Goal: Communication & Community: Answer question/provide support

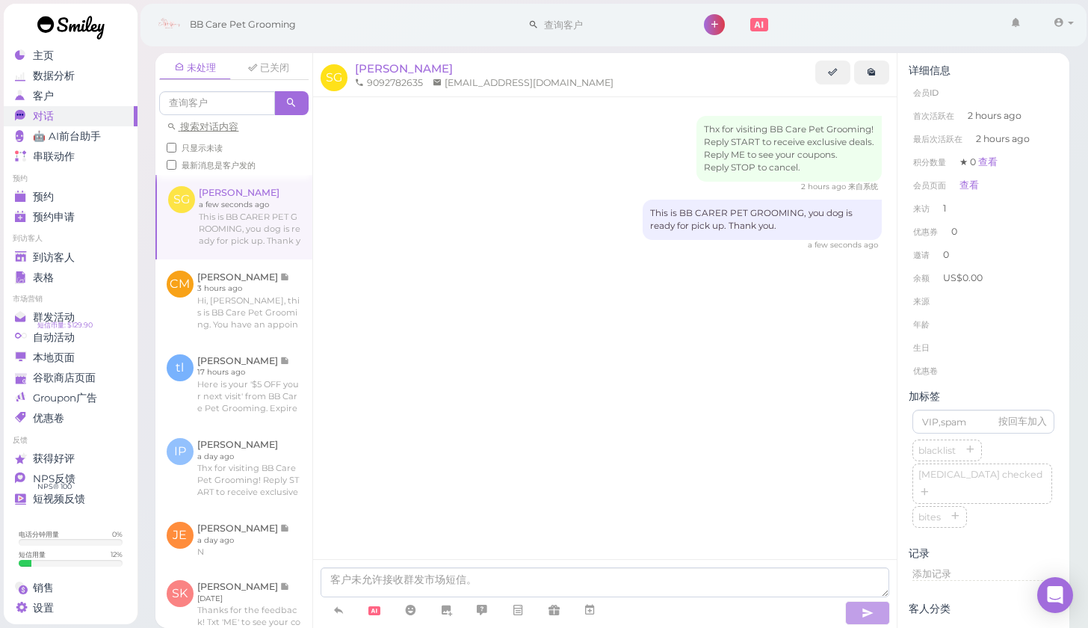
scroll to position [60, 0]
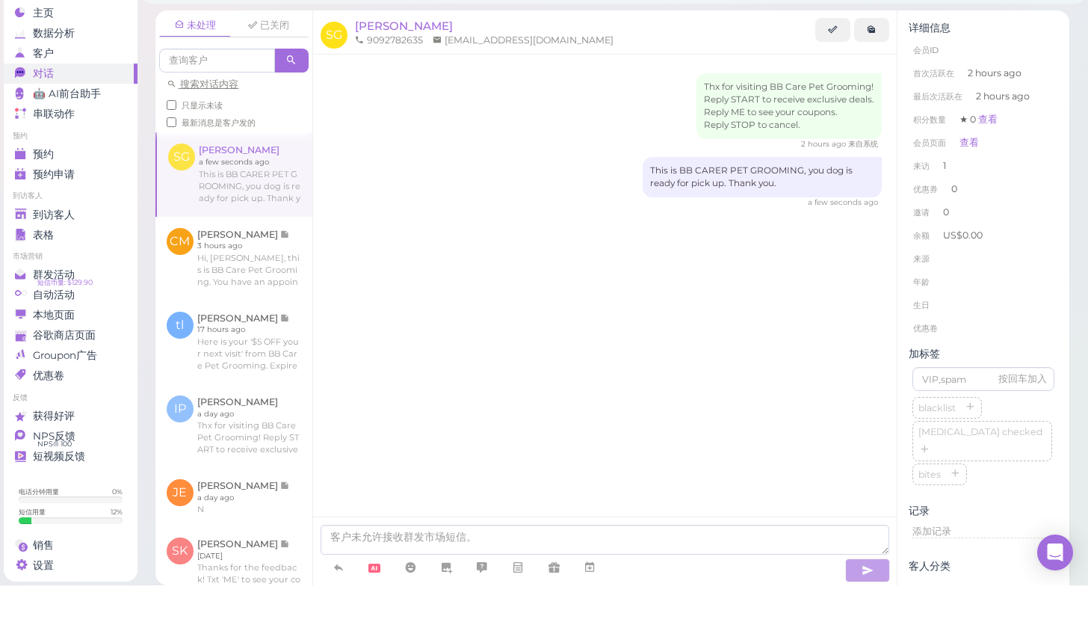
click at [83, 233] on ul "到访客人 到访客人 表格" at bounding box center [71, 260] width 134 height 54
click at [75, 251] on div "到访客人" at bounding box center [69, 257] width 108 height 13
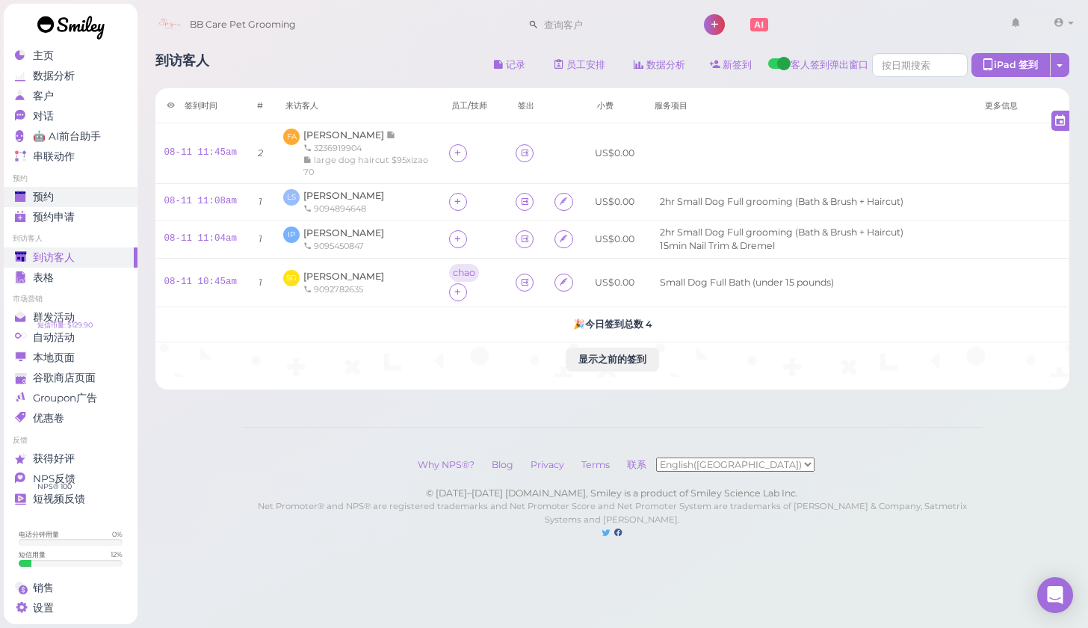
click at [98, 200] on div "预约" at bounding box center [69, 197] width 108 height 13
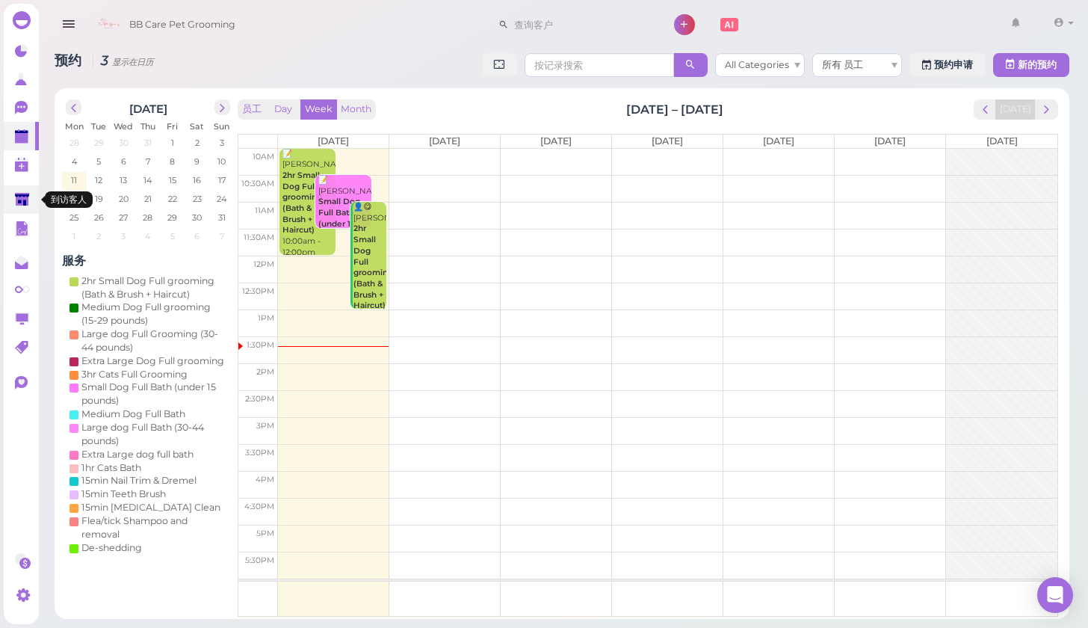
click at [22, 203] on polygon at bounding box center [22, 199] width 14 height 13
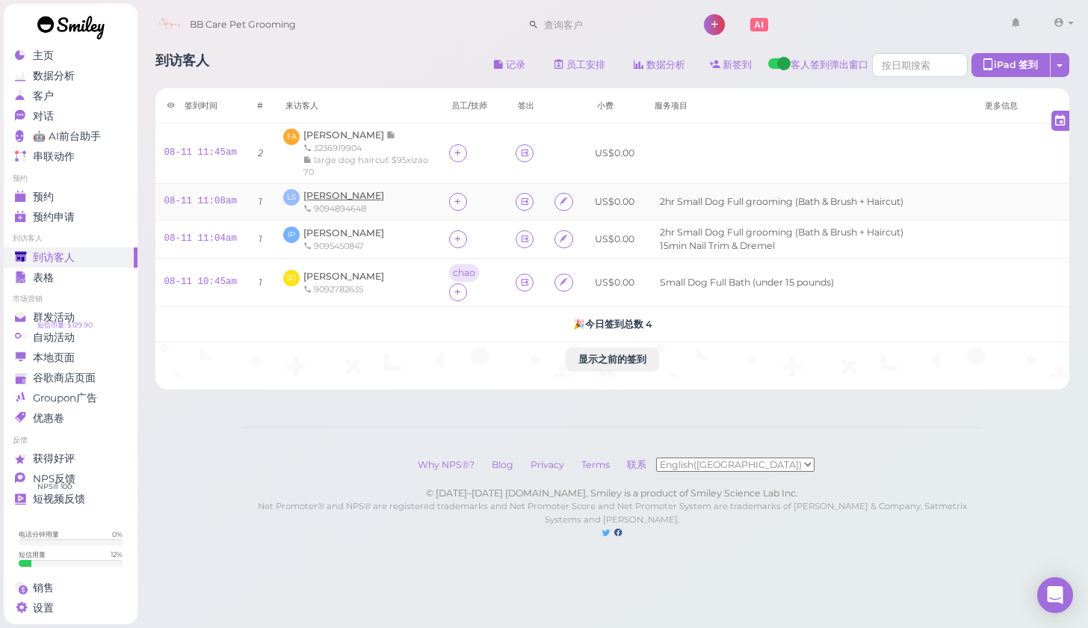
click at [322, 199] on span "[PERSON_NAME]" at bounding box center [343, 195] width 81 height 11
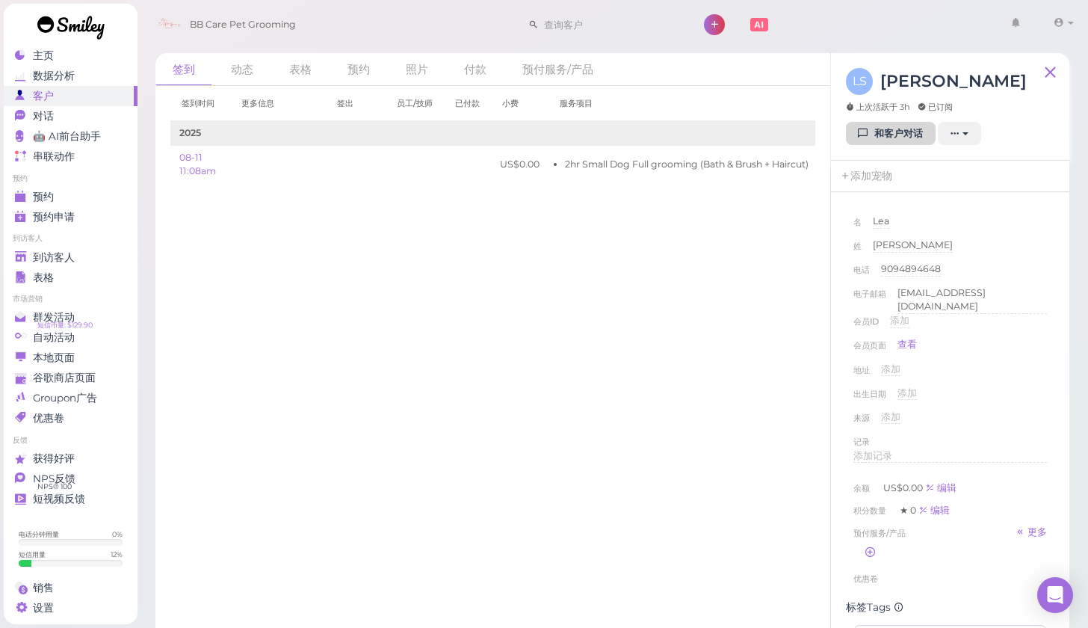
click at [864, 132] on icon at bounding box center [864, 133] width 10 height 11
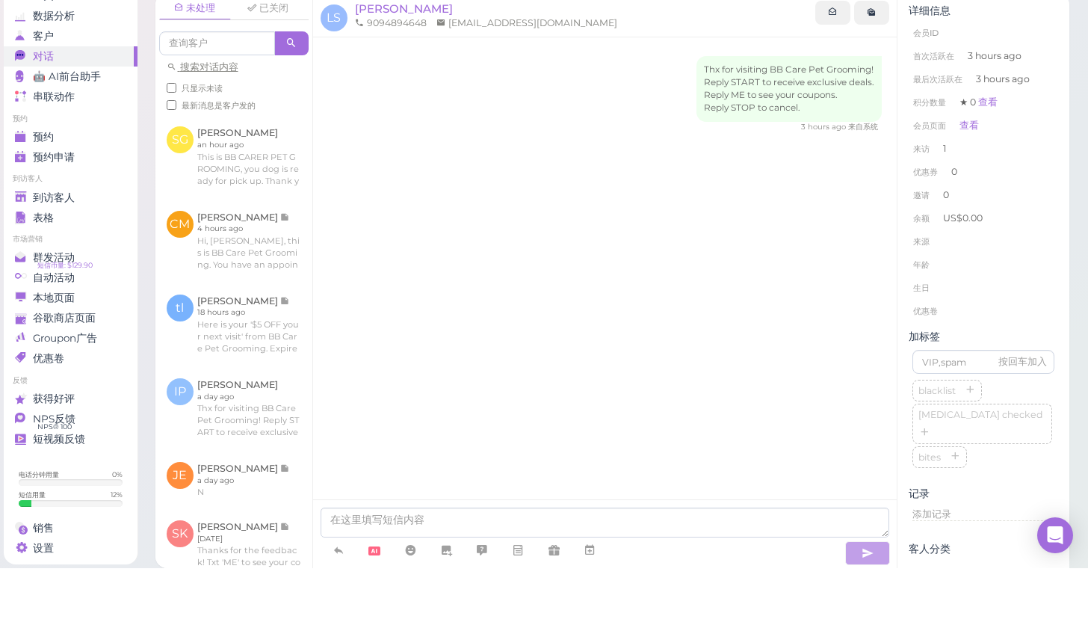
scroll to position [6, 0]
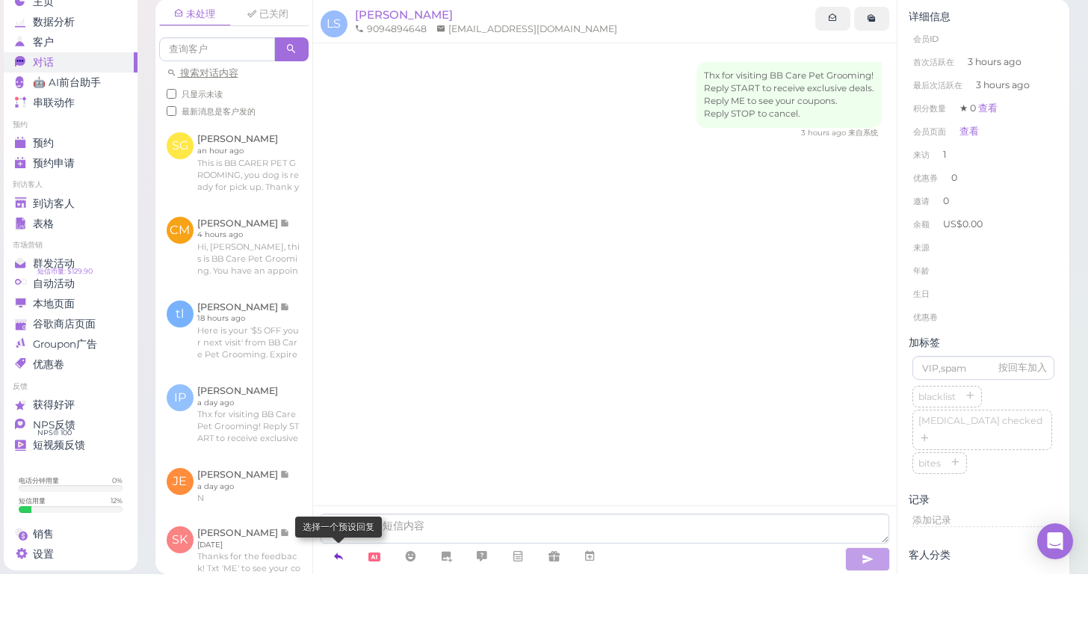
click at [349, 597] on link at bounding box center [339, 610] width 36 height 26
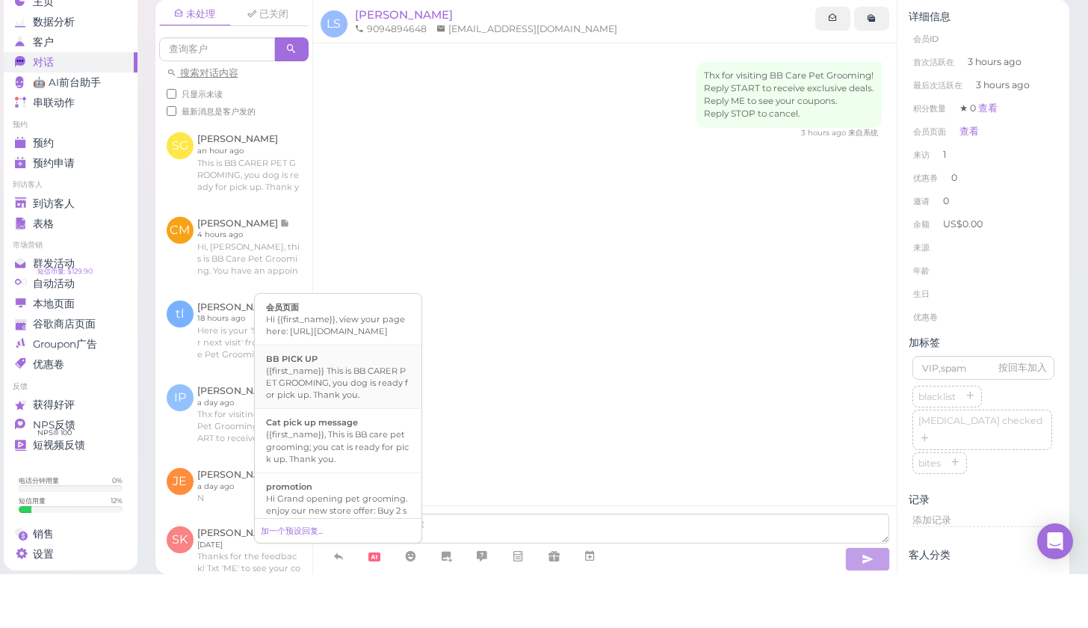
click at [363, 419] on div "{{first_name}} This is BB CARER PET GROOMING, you dog is ready for pick up. Tha…" at bounding box center [338, 437] width 144 height 36
type textarea "{{first_name}} This is BB CARER PET GROOMING, you dog is ready for pick up. Tha…"
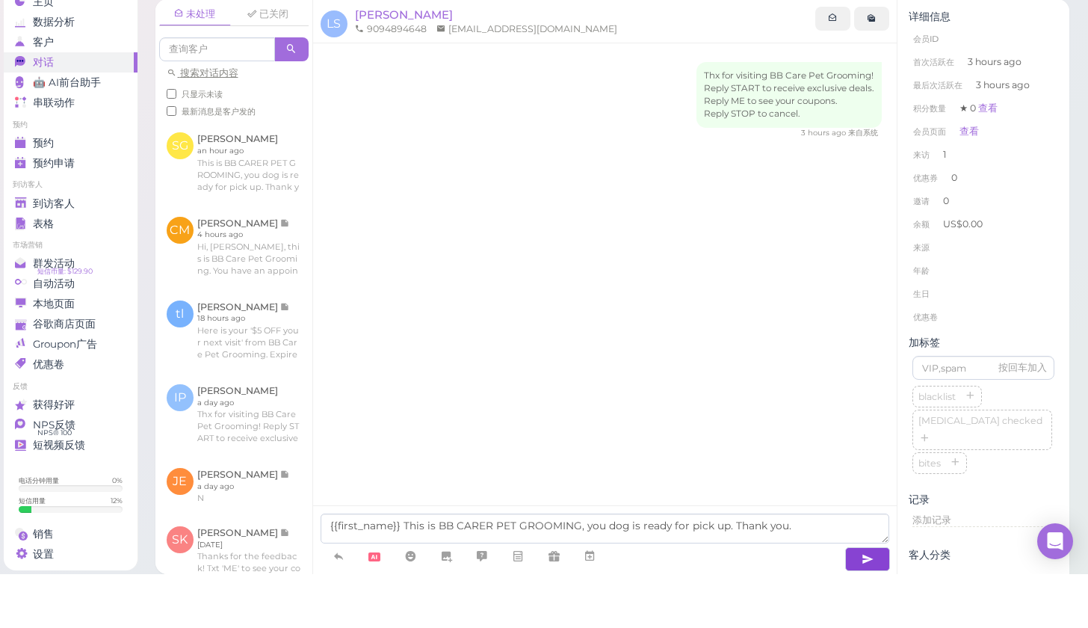
click at [862, 605] on icon "button" at bounding box center [868, 612] width 12 height 15
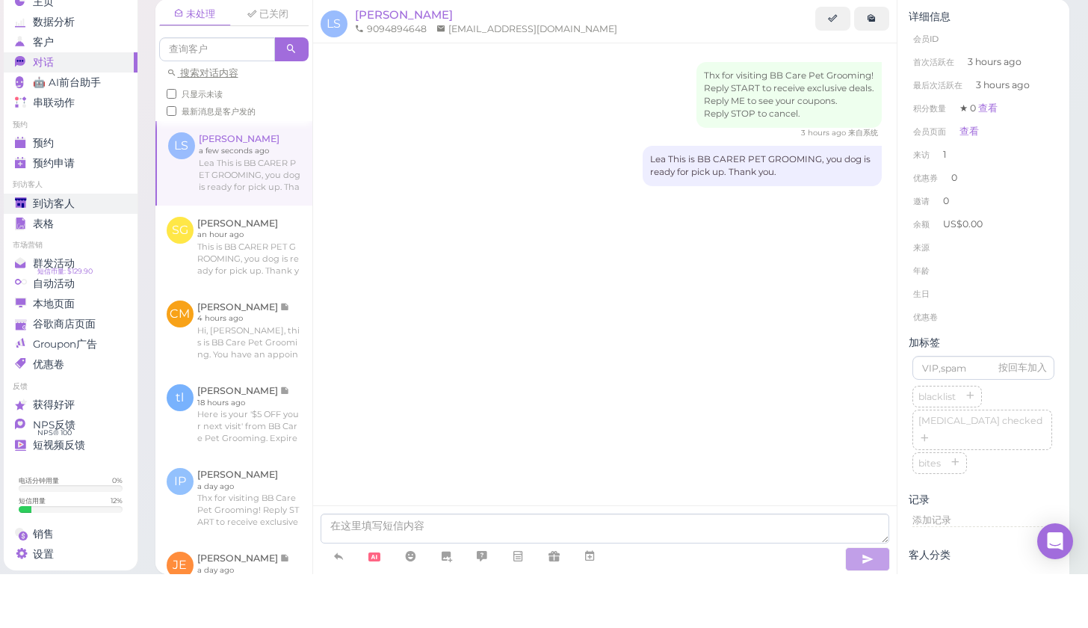
click at [86, 251] on div "到访客人" at bounding box center [69, 257] width 108 height 13
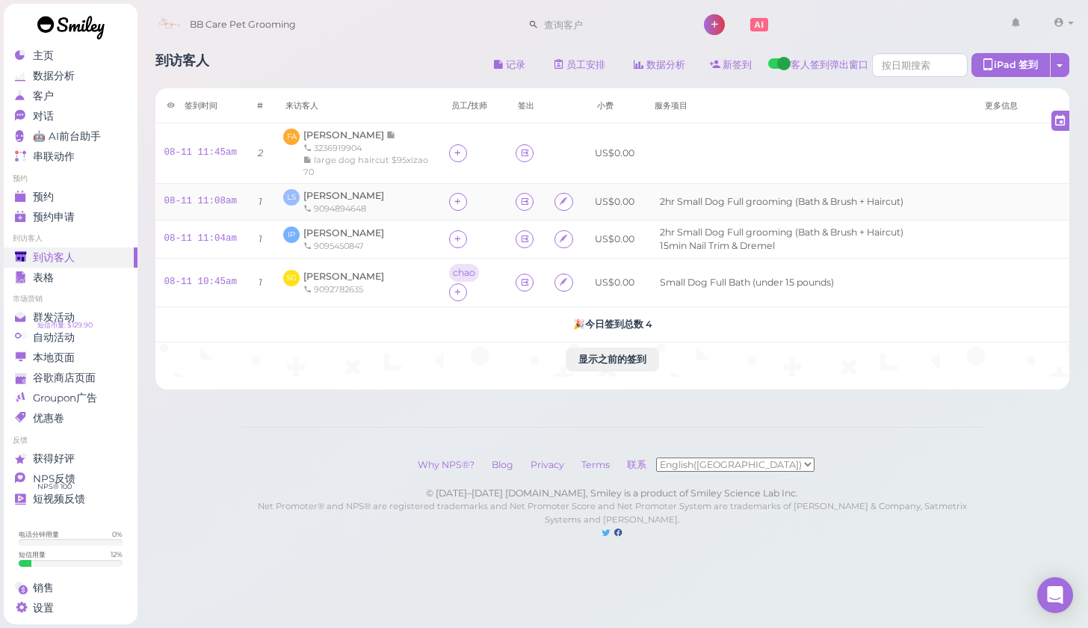
click at [333, 187] on td "LS Lea Salazar 9094894648" at bounding box center [357, 202] width 166 height 37
click at [337, 200] on span "[PERSON_NAME]" at bounding box center [343, 195] width 81 height 11
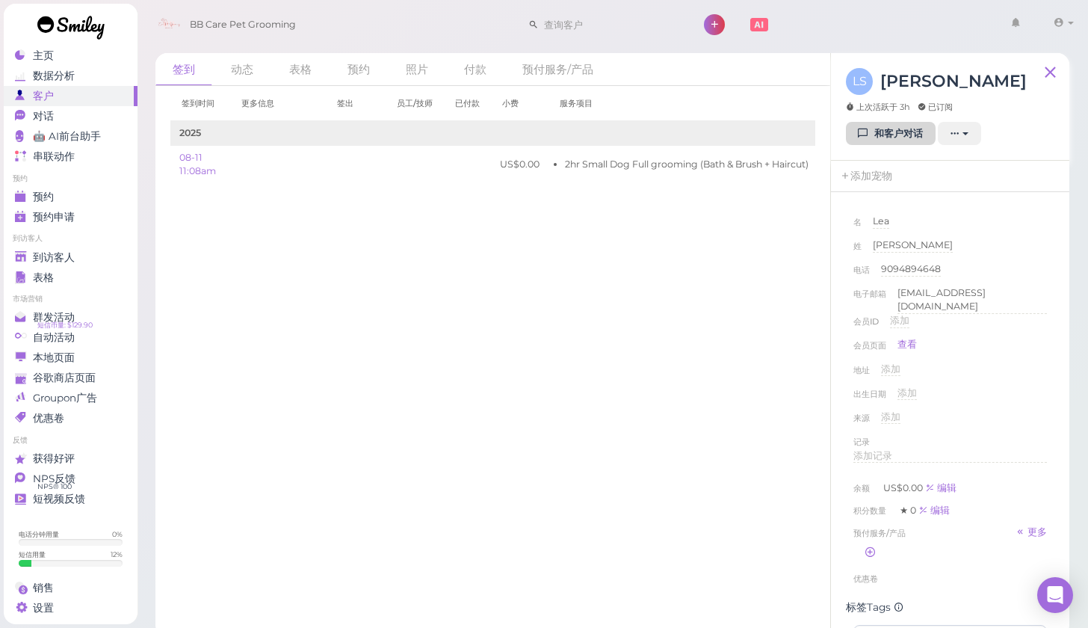
click at [898, 138] on link "和客户对话" at bounding box center [891, 134] width 90 height 24
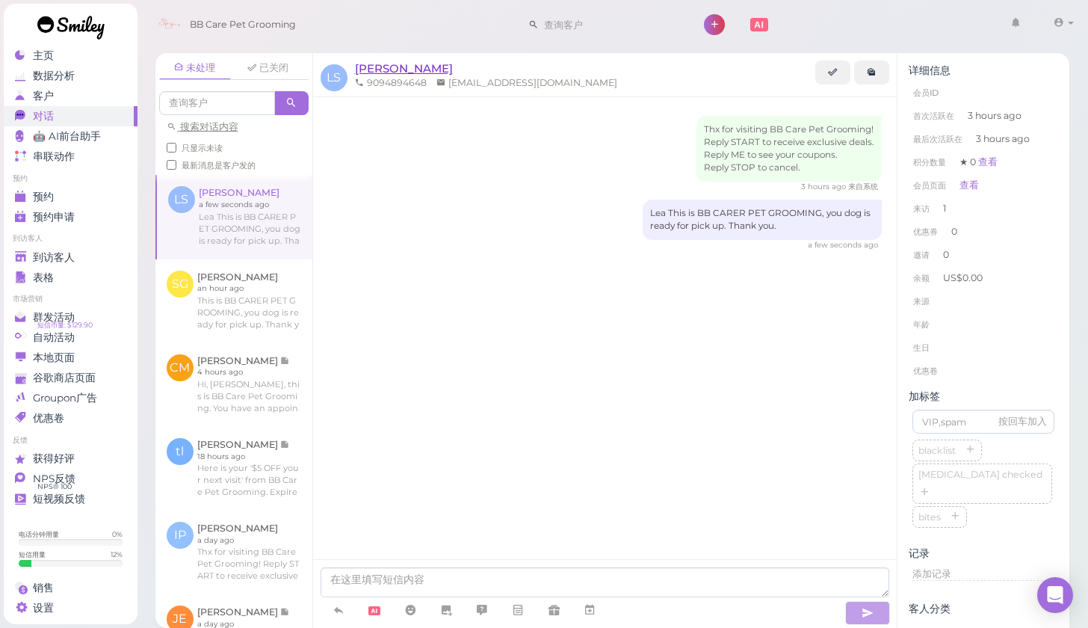
click at [380, 67] on span "[PERSON_NAME]" at bounding box center [404, 68] width 98 height 14
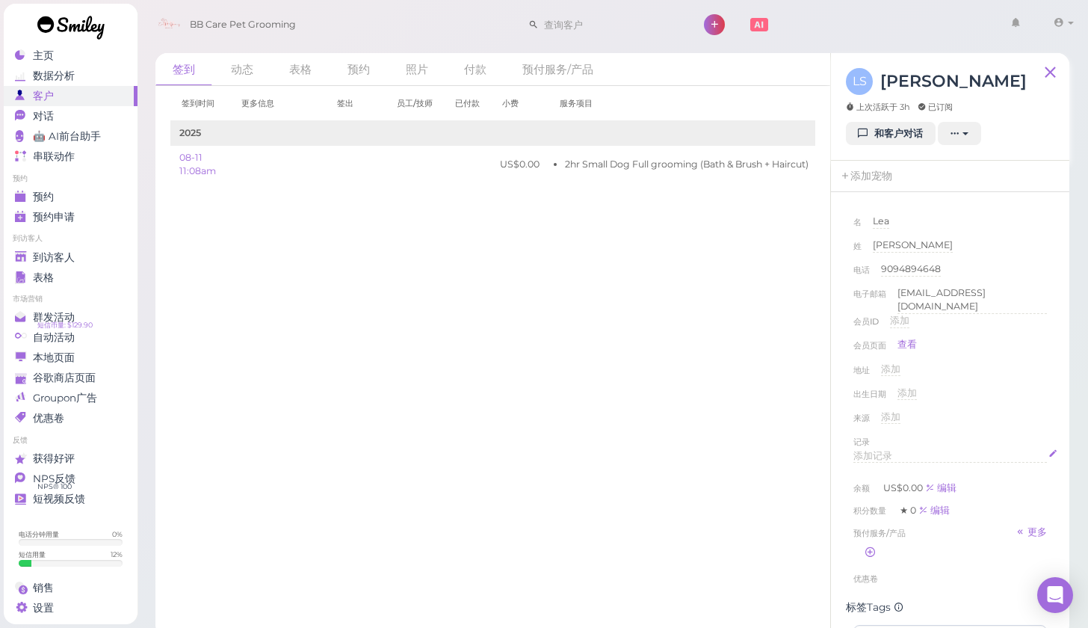
click at [875, 451] on span "添加记录" at bounding box center [873, 455] width 39 height 11
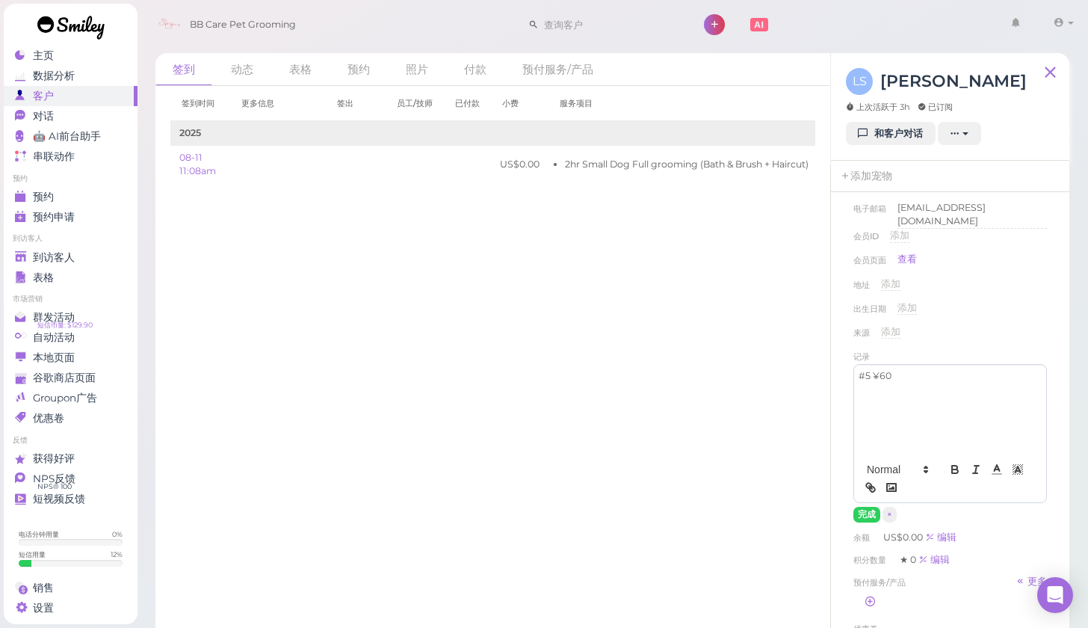
scroll to position [123, 0]
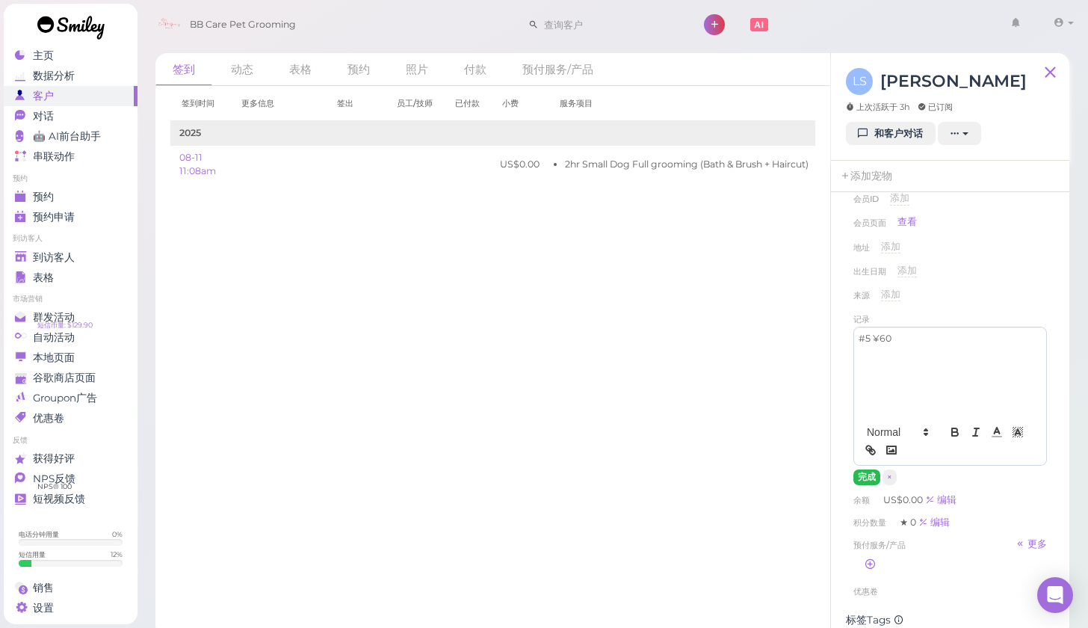
click at [869, 469] on button "完成" at bounding box center [867, 477] width 27 height 16
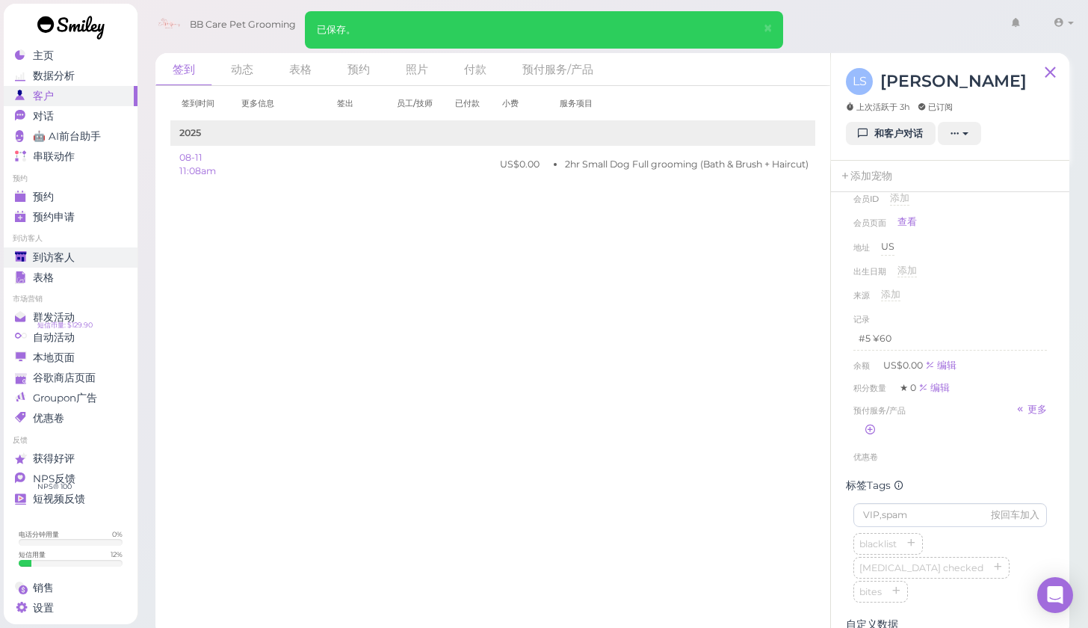
click at [67, 252] on span "到访客人" at bounding box center [54, 257] width 42 height 13
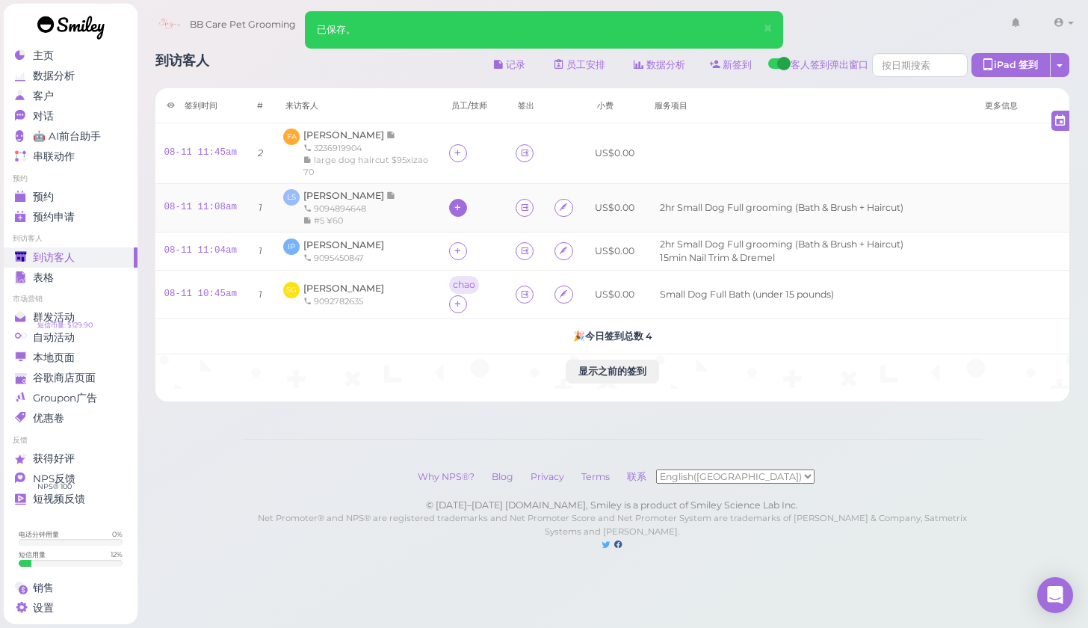
click at [453, 204] on icon at bounding box center [458, 207] width 10 height 11
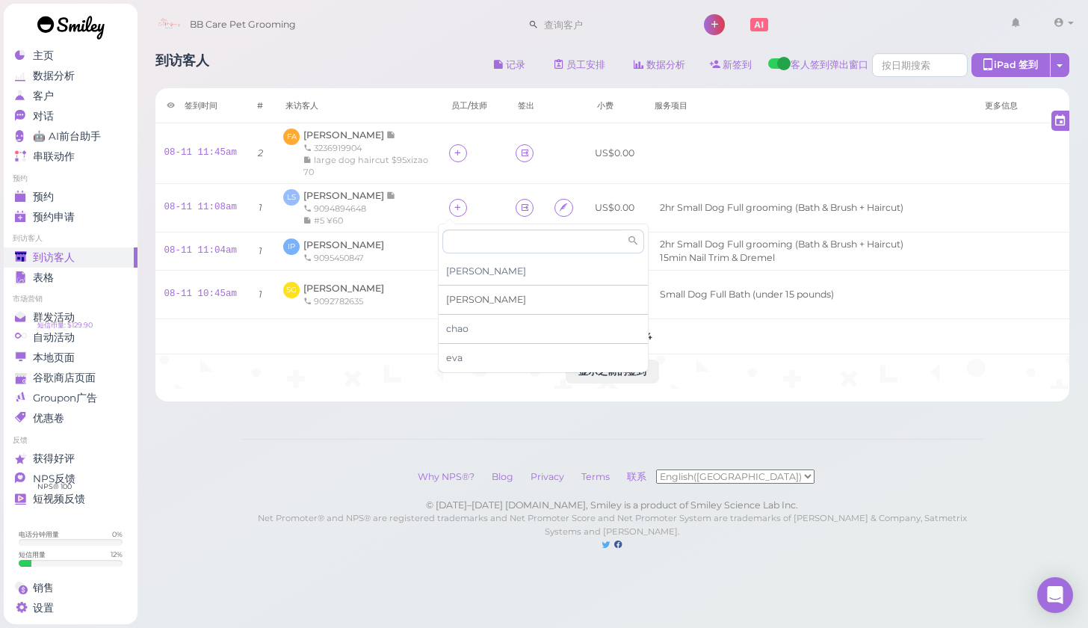
click at [469, 301] on div "Tina" at bounding box center [543, 300] width 209 height 29
click at [371, 286] on span "[PERSON_NAME]" at bounding box center [343, 288] width 81 height 11
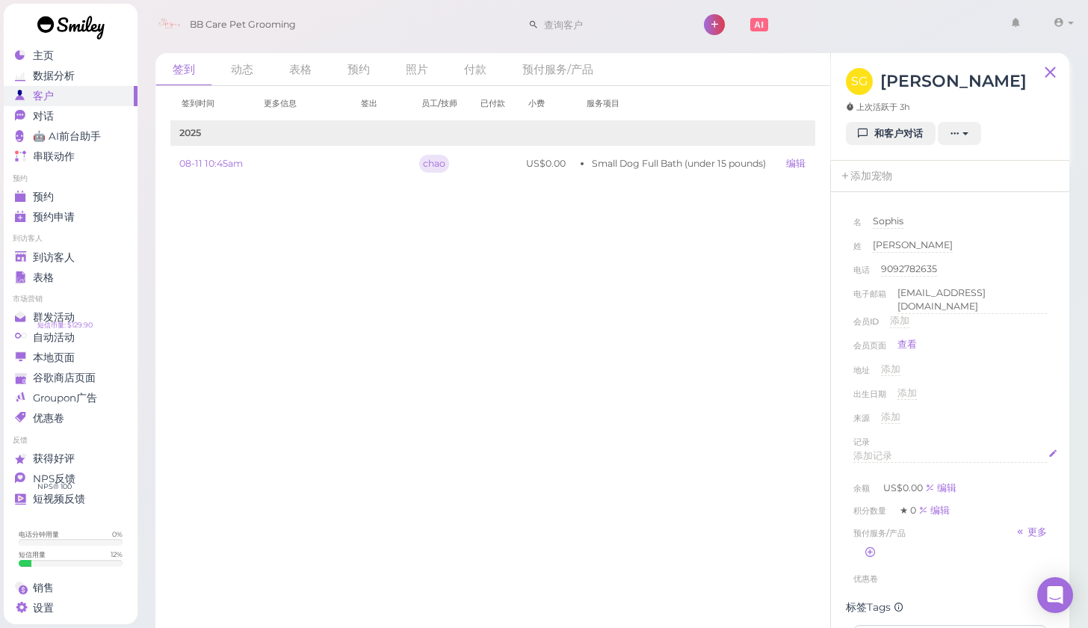
click at [866, 450] on span "添加记录" at bounding box center [873, 455] width 39 height 11
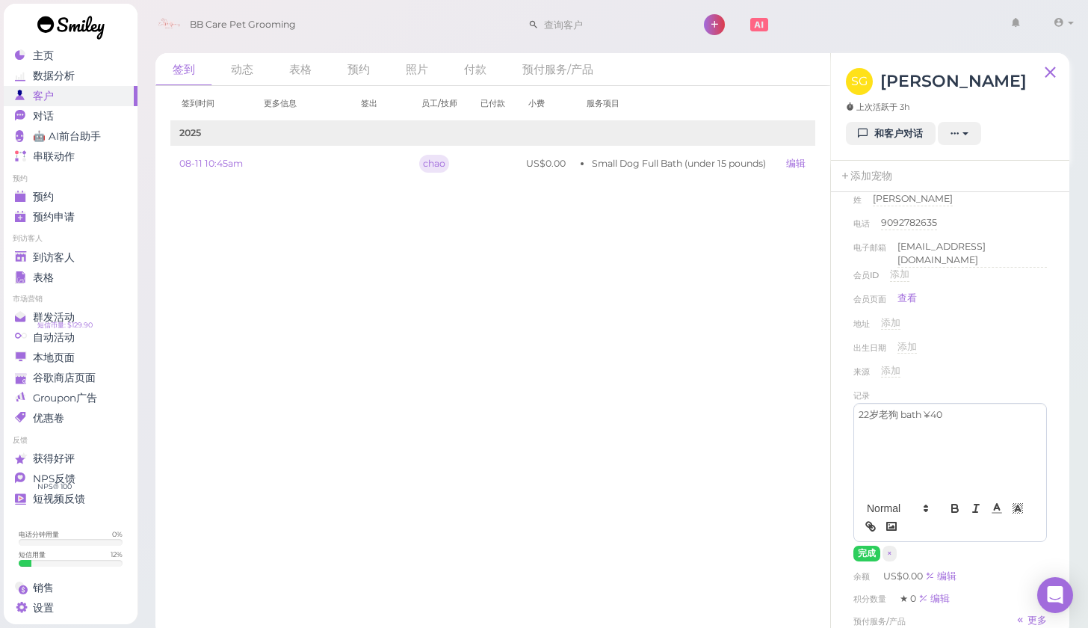
scroll to position [47, 0]
click at [863, 550] on button "完成" at bounding box center [867, 553] width 27 height 16
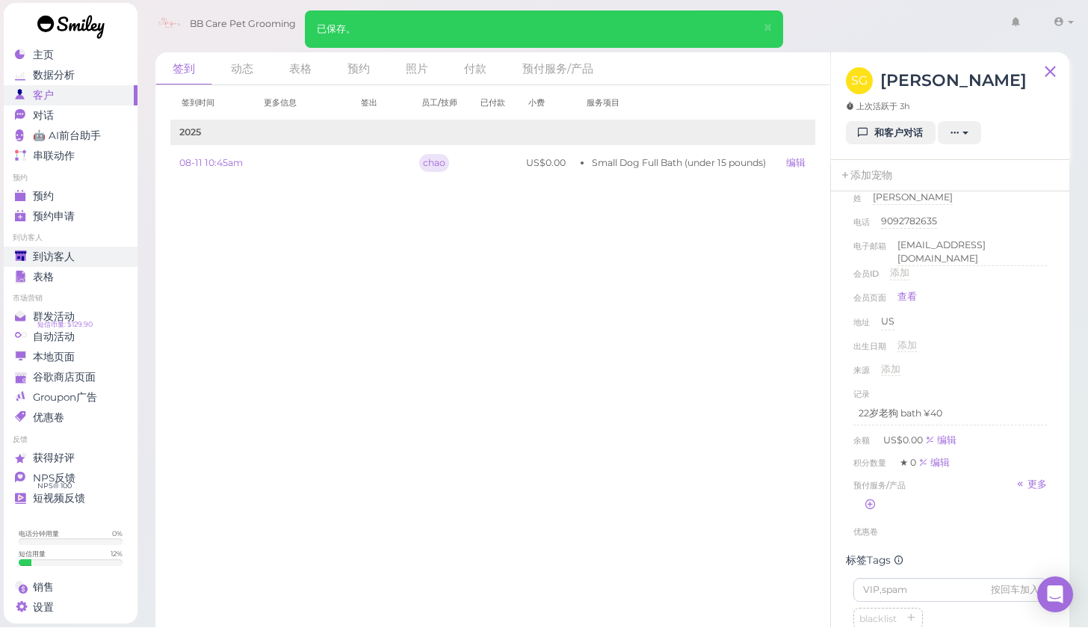
scroll to position [1, 0]
click at [78, 257] on div "到访客人" at bounding box center [69, 257] width 108 height 13
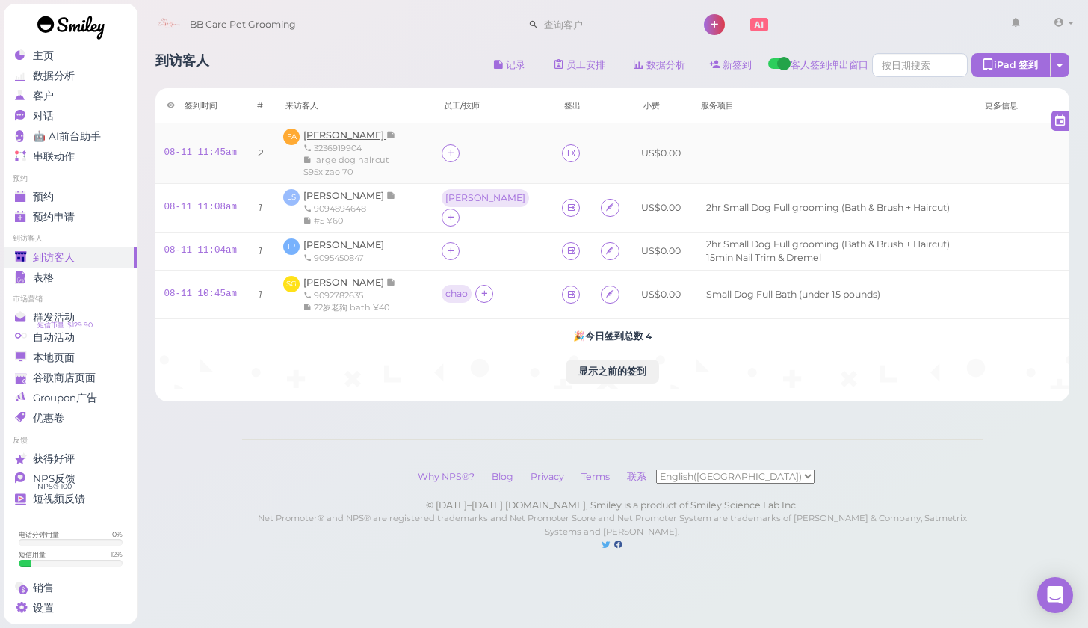
click at [368, 136] on span "[PERSON_NAME]" at bounding box center [344, 134] width 83 height 11
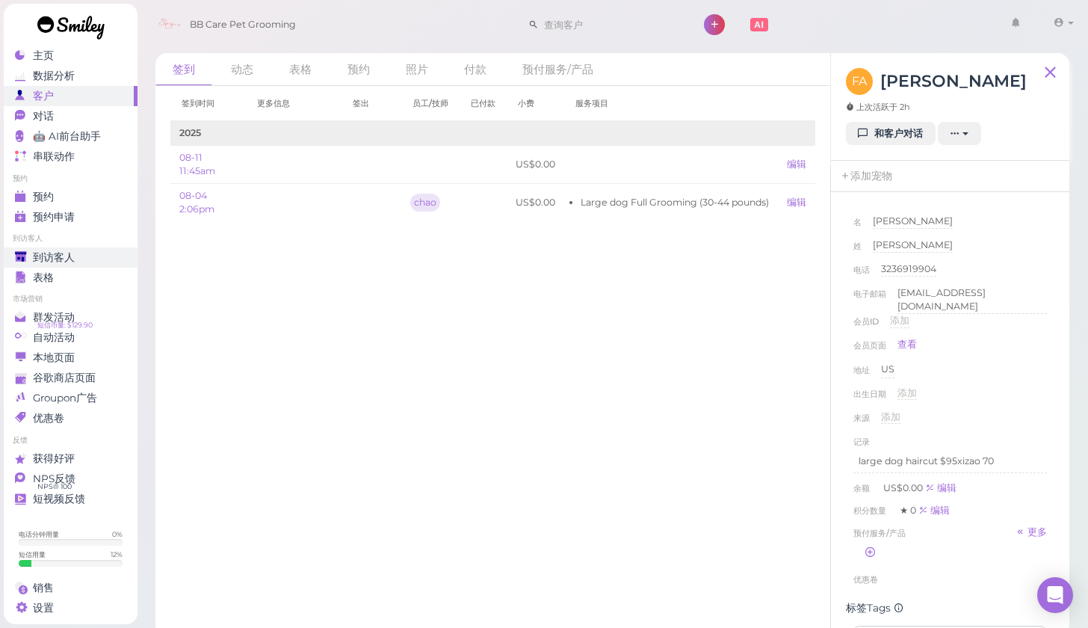
click at [87, 251] on div "到访客人" at bounding box center [69, 257] width 108 height 13
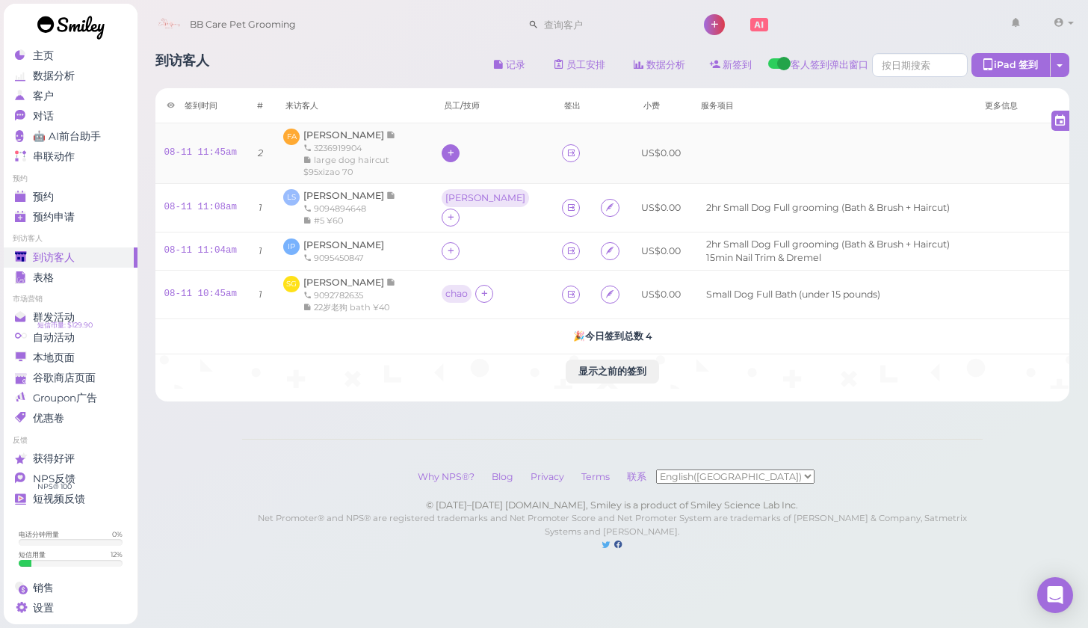
click at [449, 154] on icon at bounding box center [451, 152] width 10 height 11
click at [485, 276] on div "chao" at bounding box center [543, 275] width 209 height 29
click at [97, 202] on link "预约" at bounding box center [71, 197] width 134 height 20
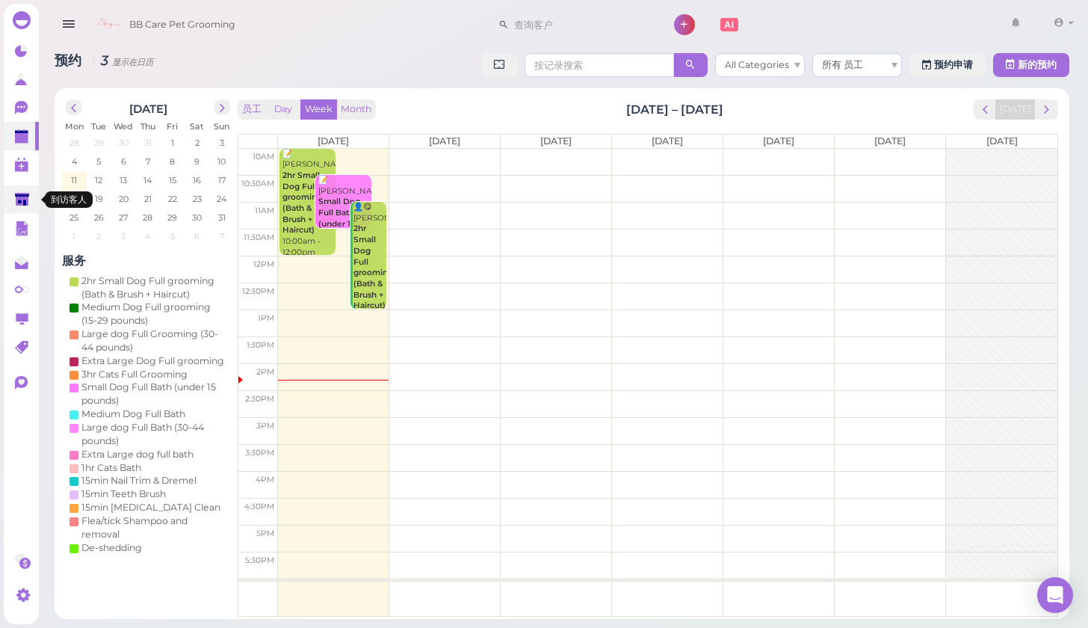
click at [23, 203] on icon at bounding box center [22, 199] width 14 height 11
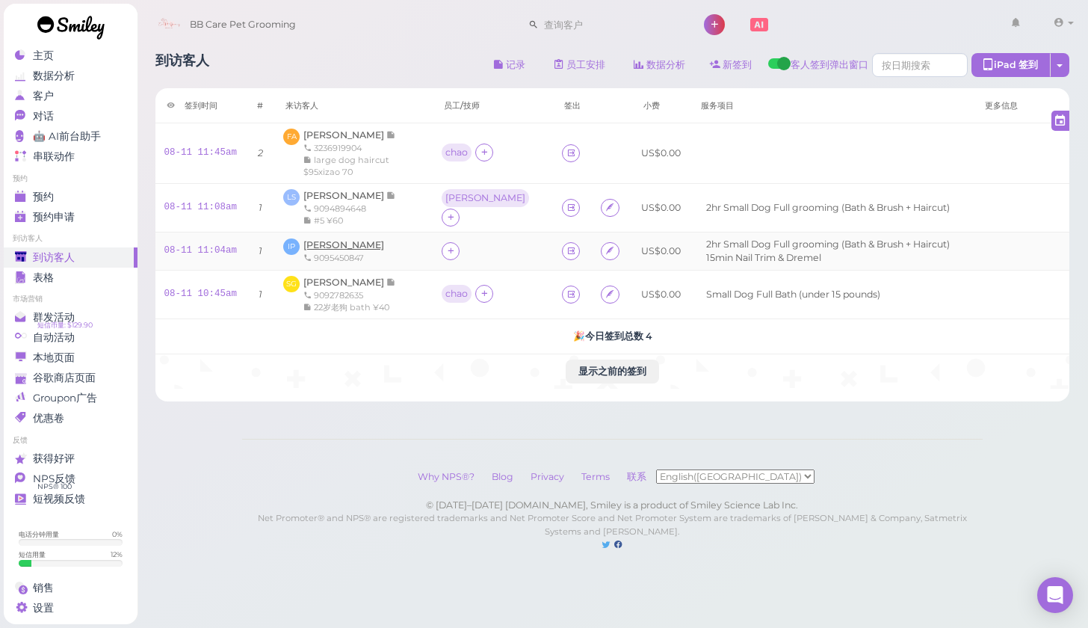
click at [333, 245] on span "[PERSON_NAME]" at bounding box center [343, 244] width 81 height 11
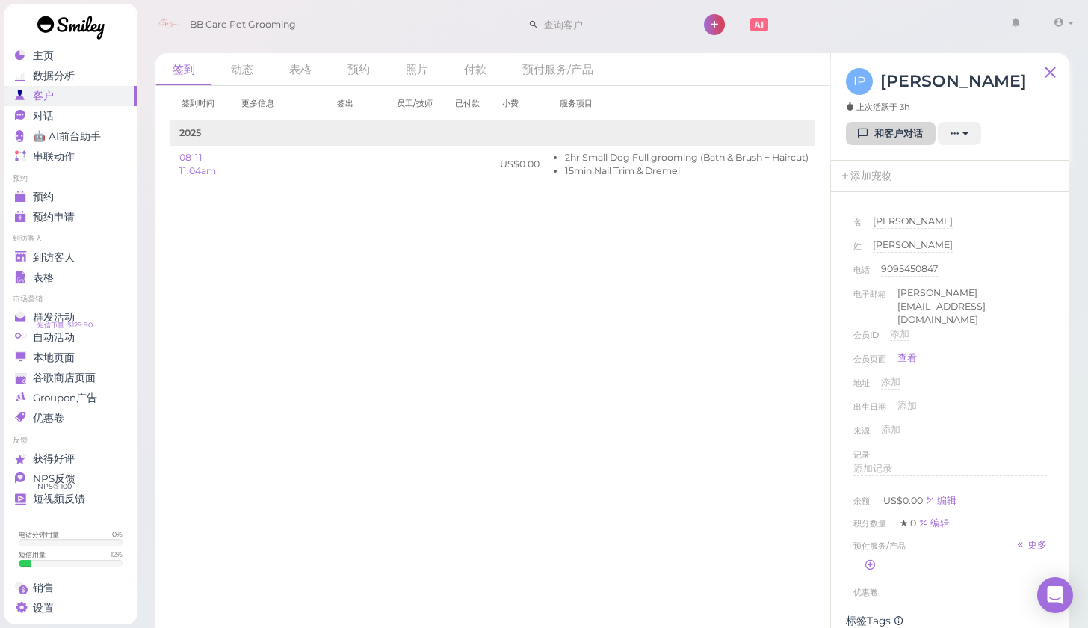
click at [890, 138] on link "和客户对话" at bounding box center [891, 134] width 90 height 24
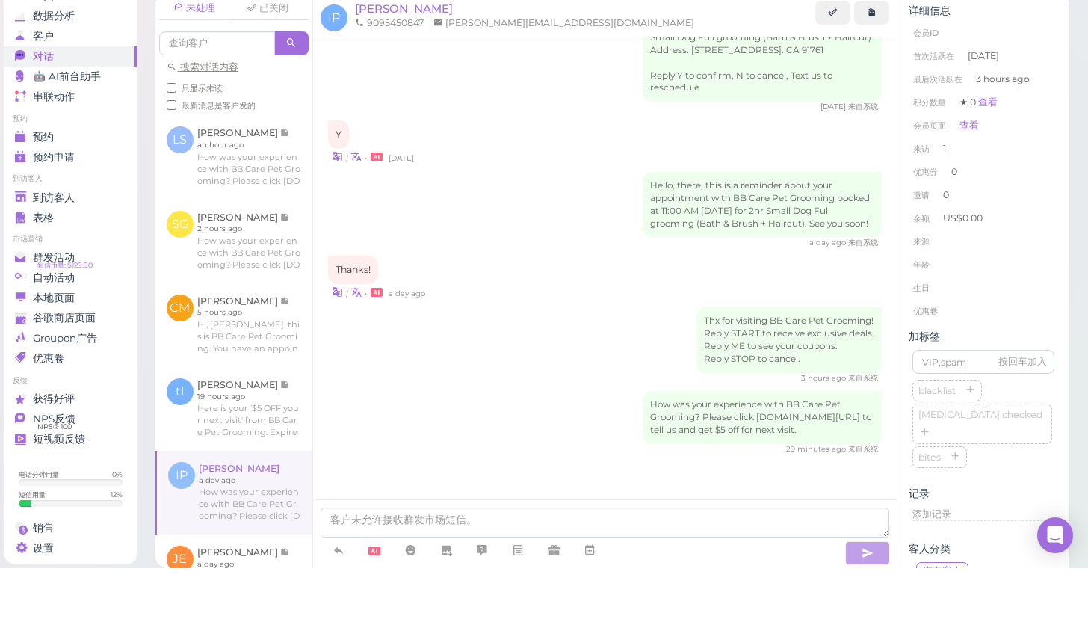
scroll to position [3, 0]
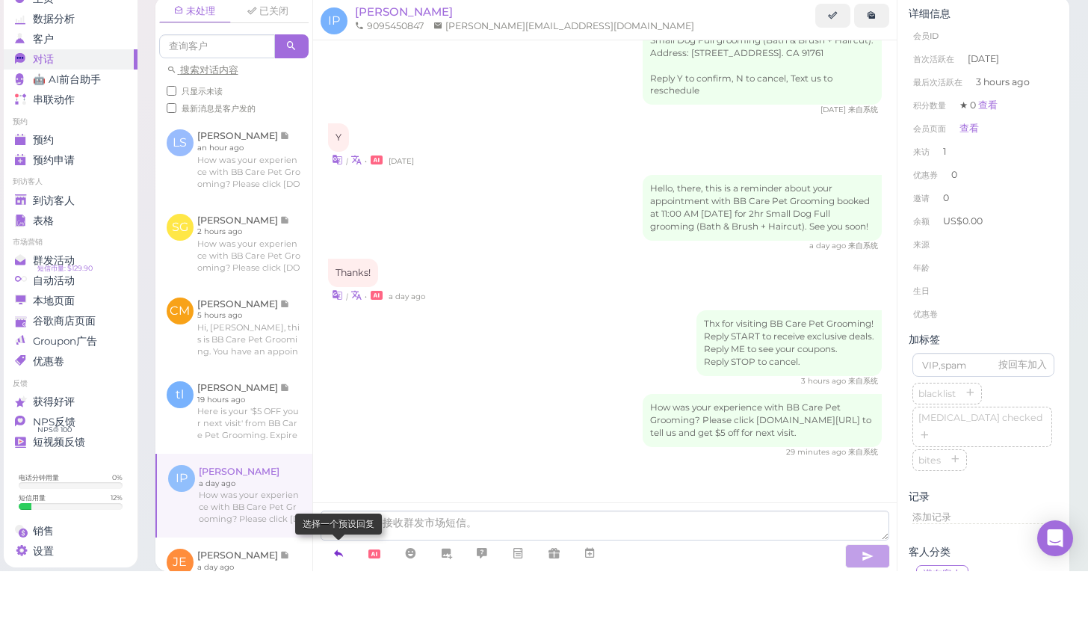
click at [344, 602] on icon at bounding box center [339, 609] width 12 height 15
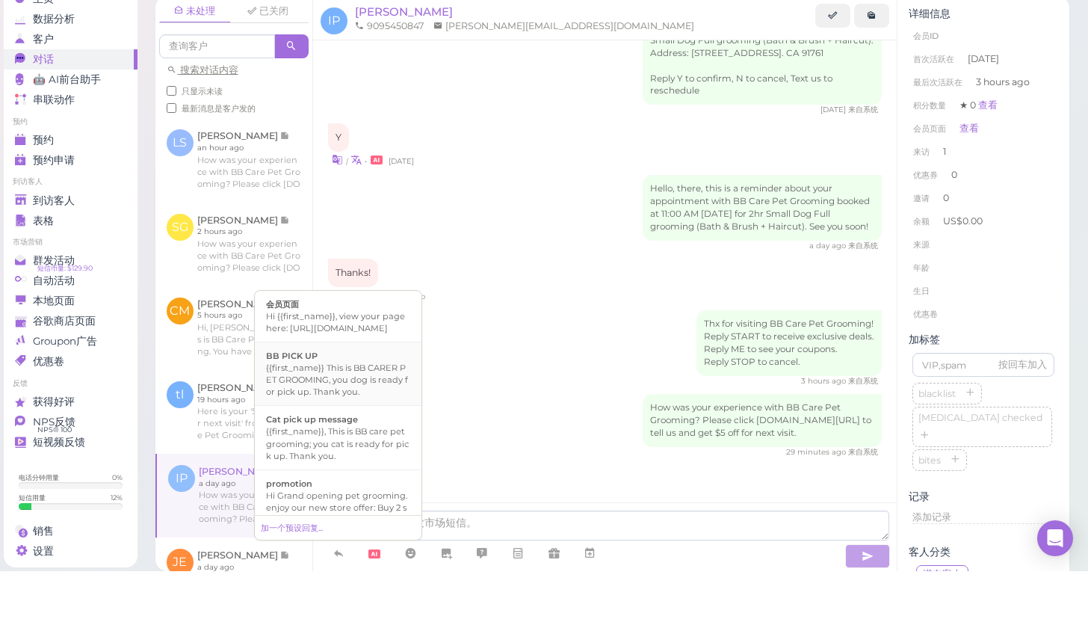
click at [354, 419] on div "{{first_name}} This is BB CARER PET GROOMING, you dog is ready for pick up. Tha…" at bounding box center [338, 437] width 144 height 36
type textarea "{{first_name}} This is BB CARER PET GROOMING, you dog is ready for pick up. Tha…"
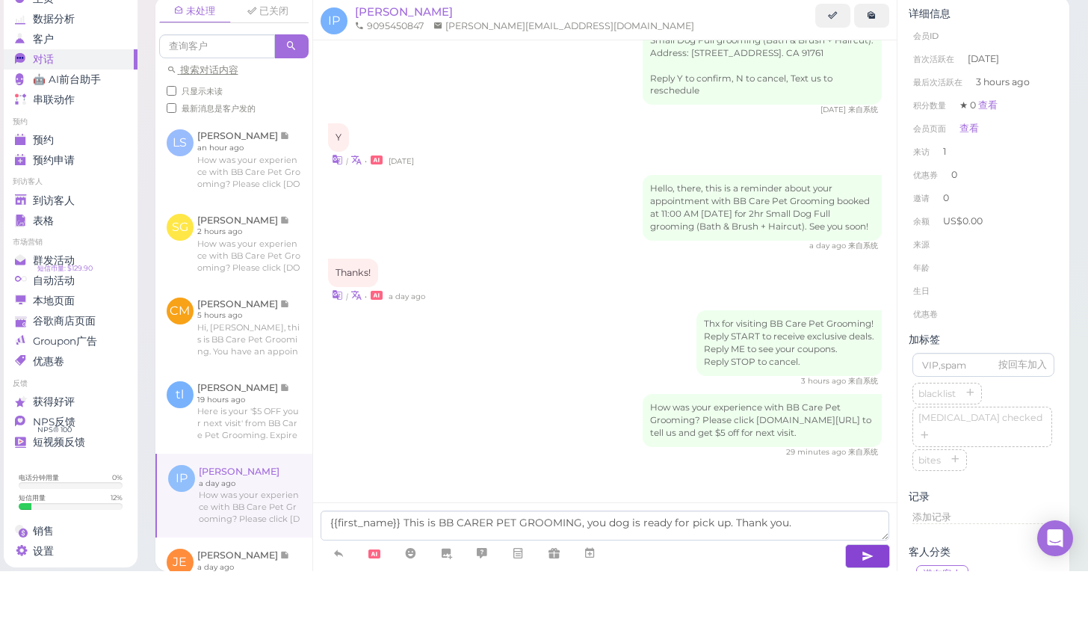
click at [875, 601] on button "button" at bounding box center [867, 613] width 45 height 24
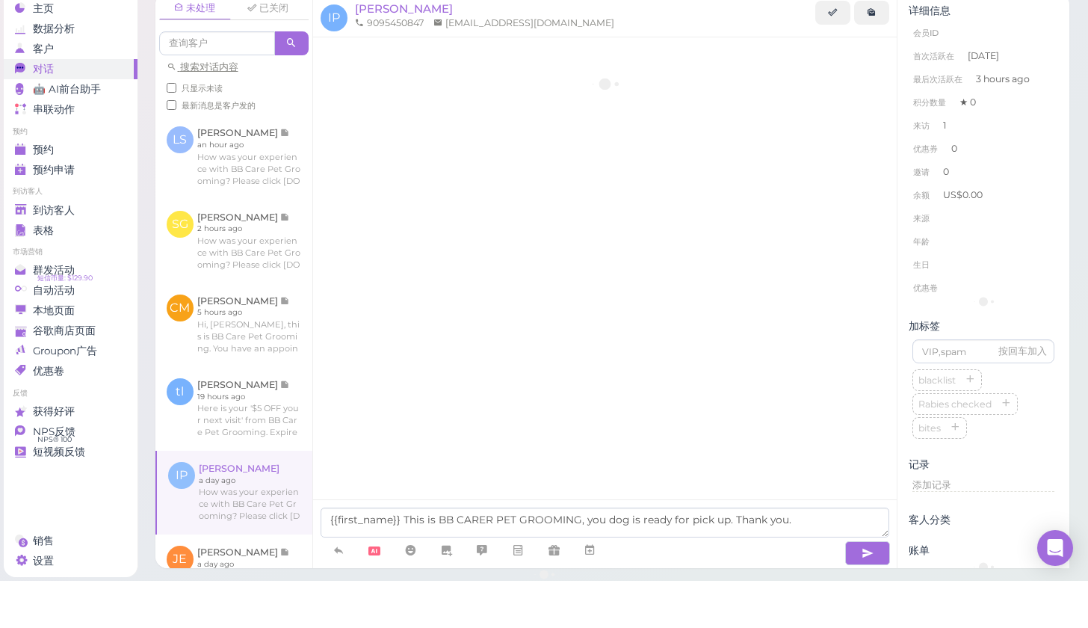
scroll to position [90, 0]
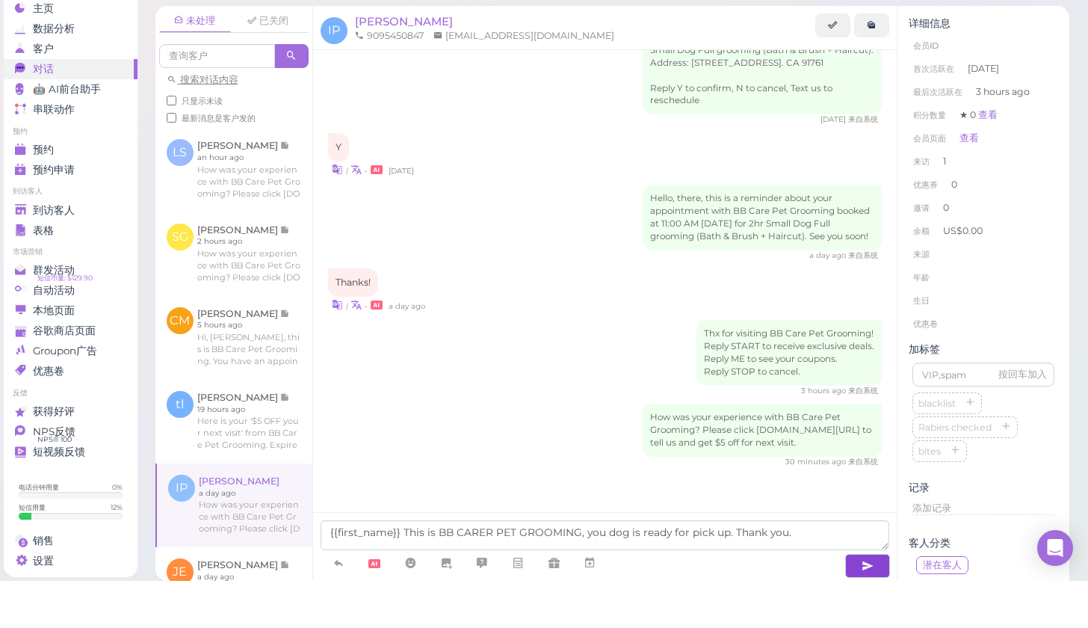
click at [867, 605] on icon "button" at bounding box center [868, 612] width 12 height 15
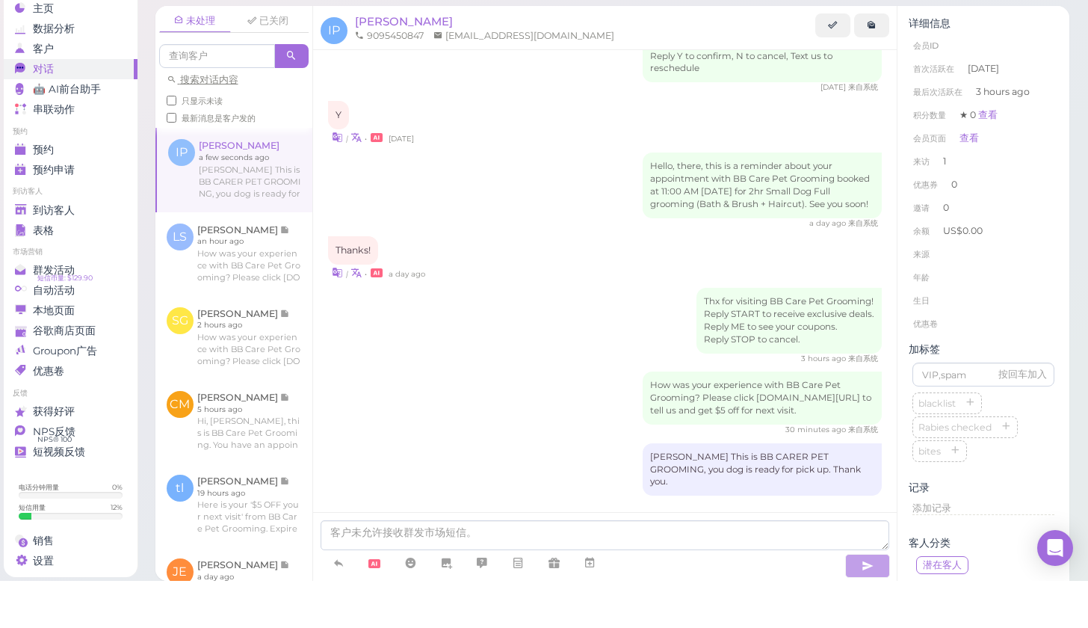
scroll to position [136, 0]
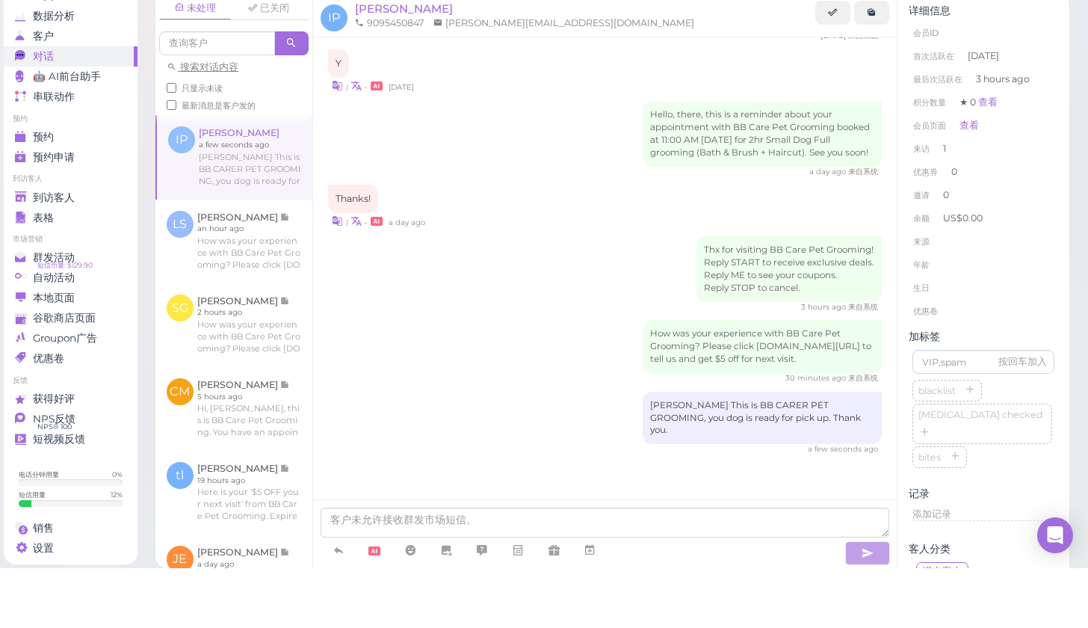
scroll to position [39, 0]
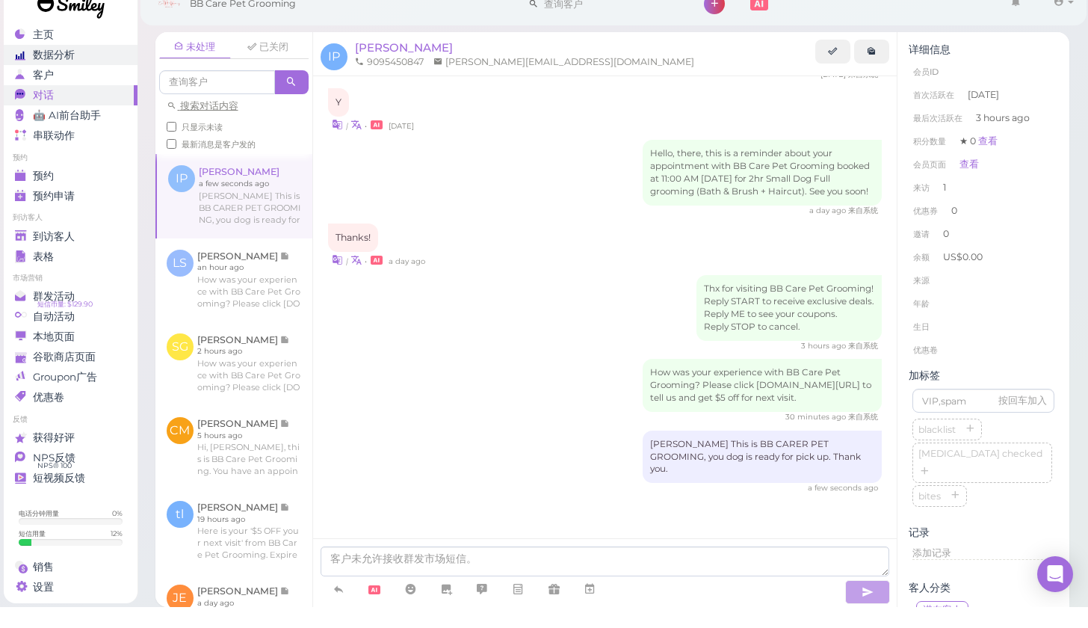
click at [25, 66] on link "数据分析" at bounding box center [71, 76] width 134 height 20
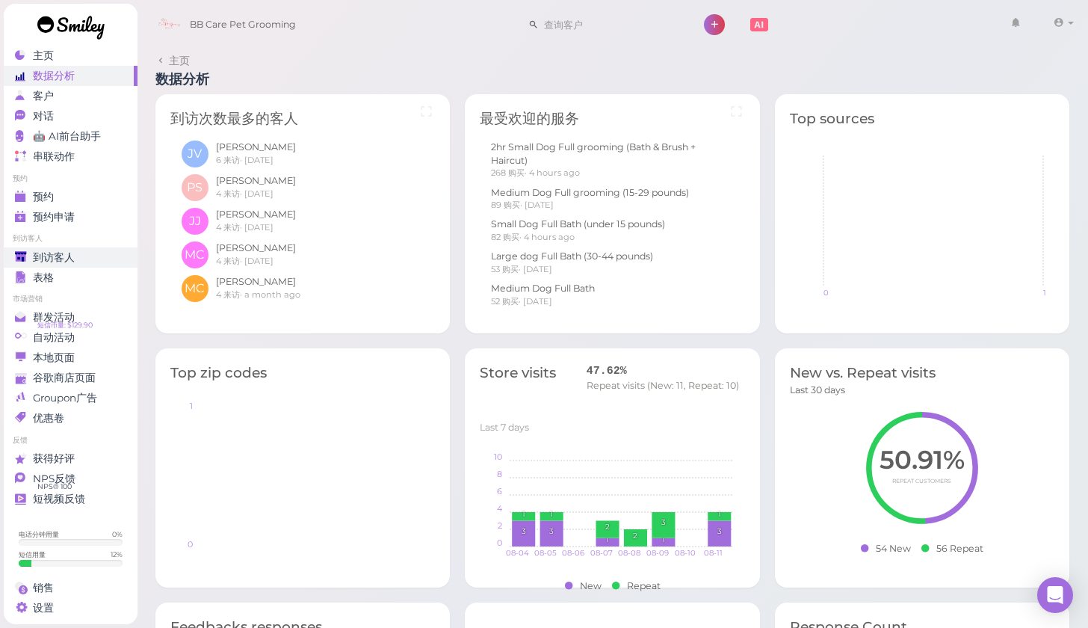
click at [69, 251] on span "到访客人" at bounding box center [54, 257] width 42 height 13
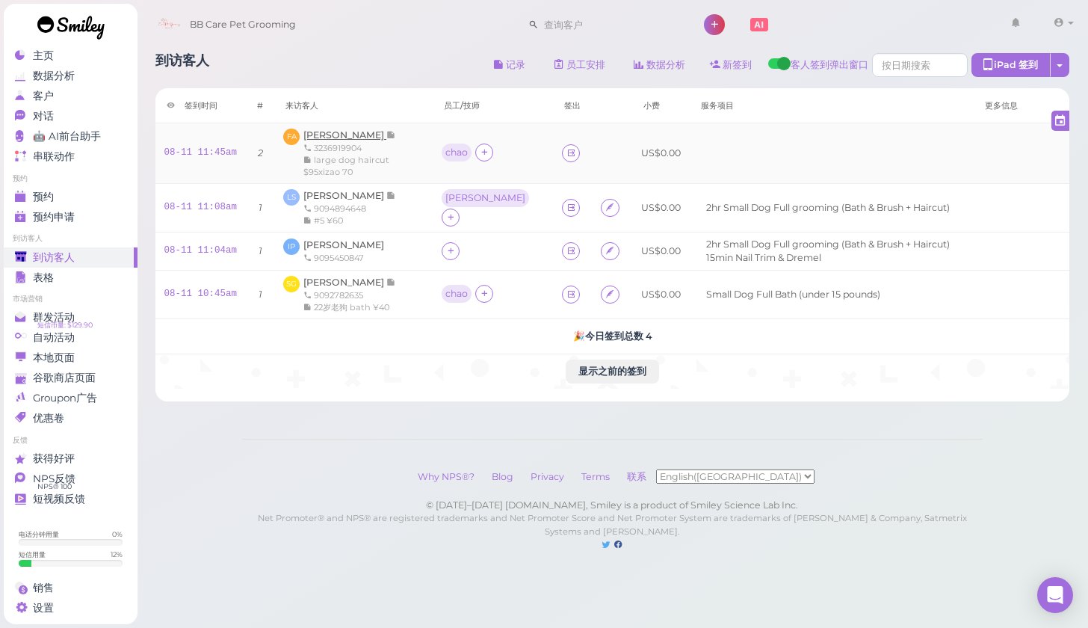
click at [373, 136] on span "[PERSON_NAME]" at bounding box center [344, 134] width 83 height 11
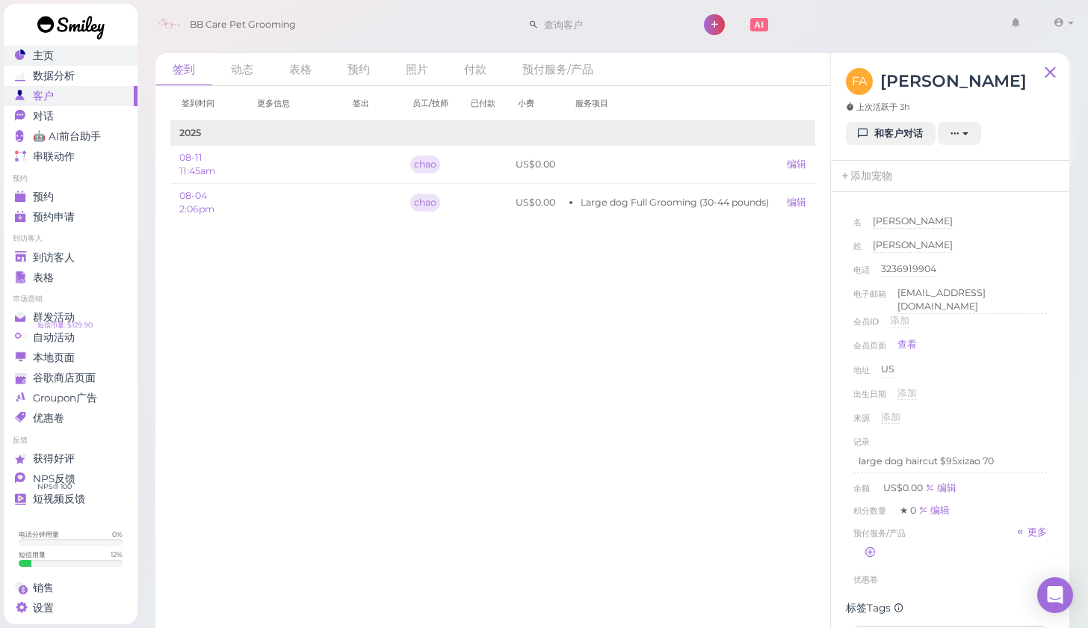
click at [73, 59] on div "主页" at bounding box center [69, 55] width 108 height 13
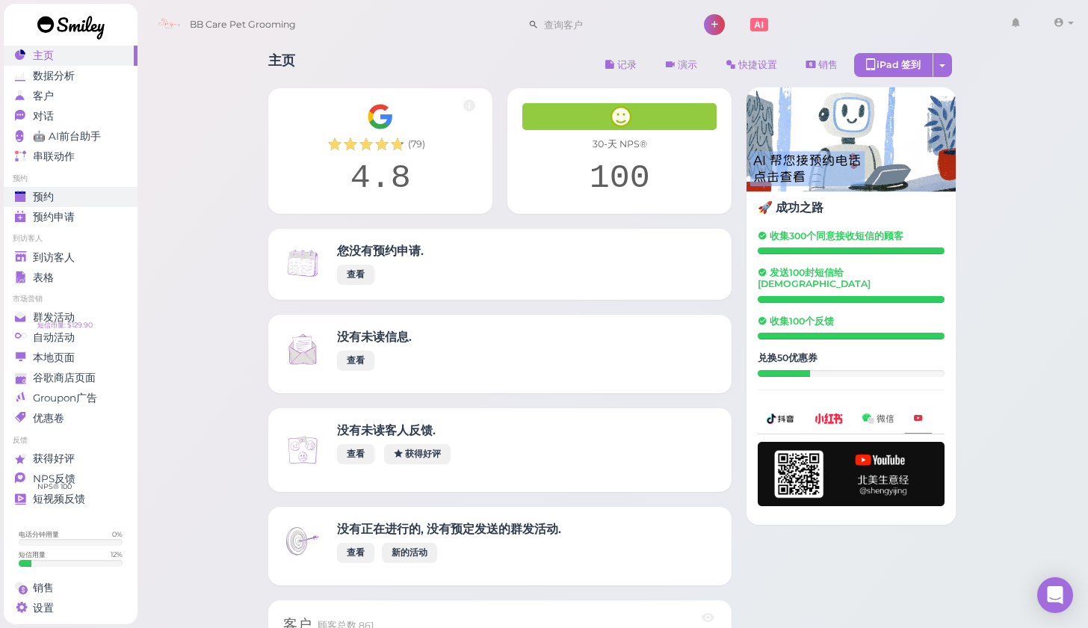
click at [67, 200] on div "预约" at bounding box center [69, 197] width 108 height 13
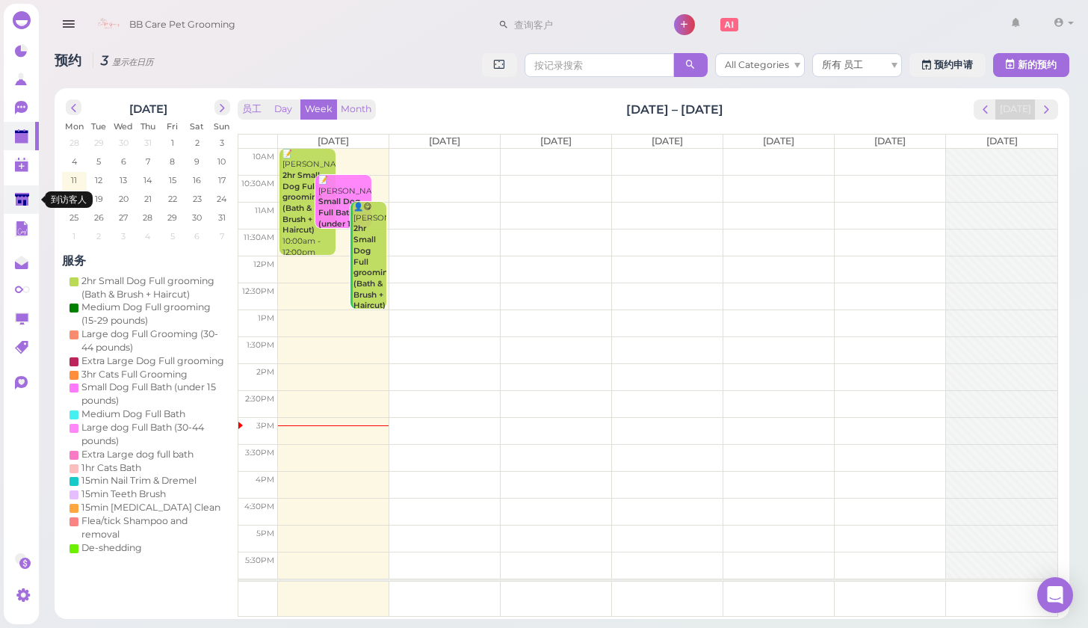
click at [20, 210] on link at bounding box center [21, 199] width 35 height 28
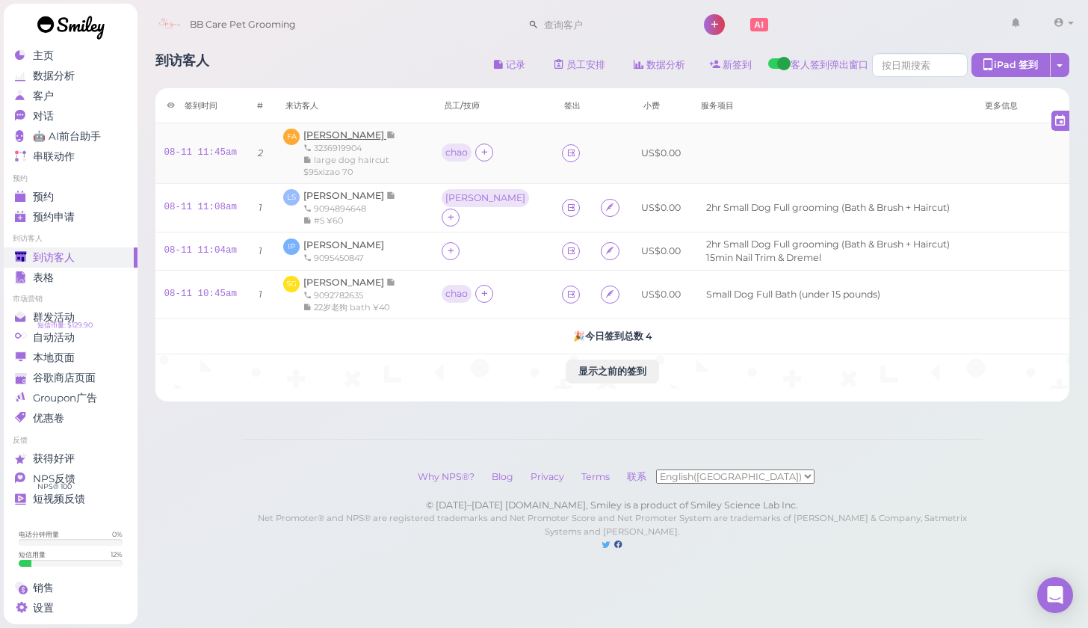
click at [349, 132] on span "[PERSON_NAME]" at bounding box center [344, 134] width 83 height 11
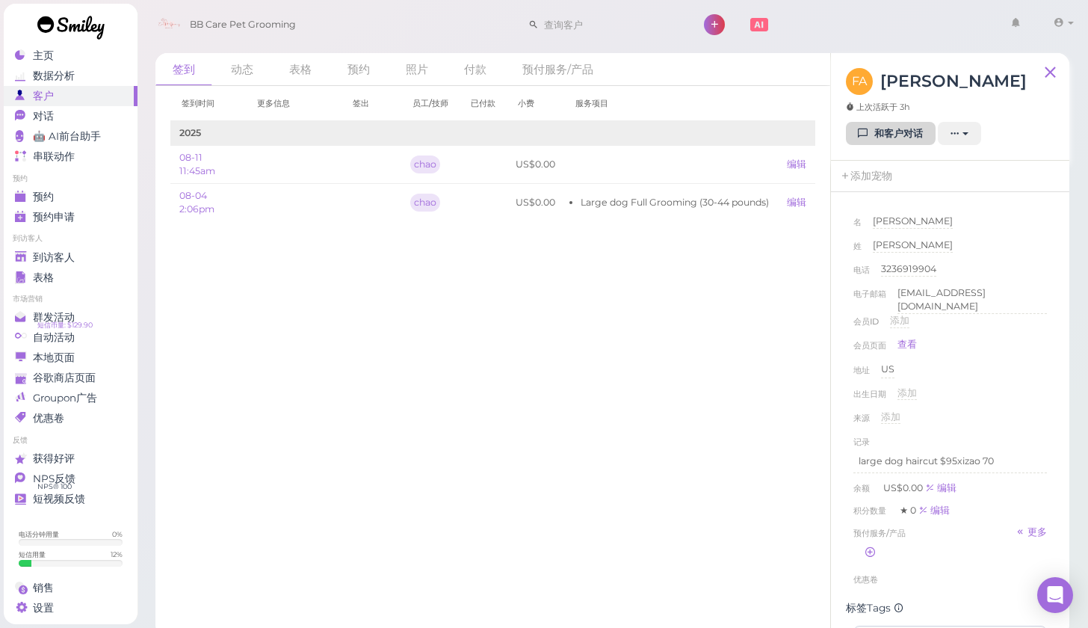
click at [887, 126] on link "和客户对话" at bounding box center [891, 134] width 90 height 24
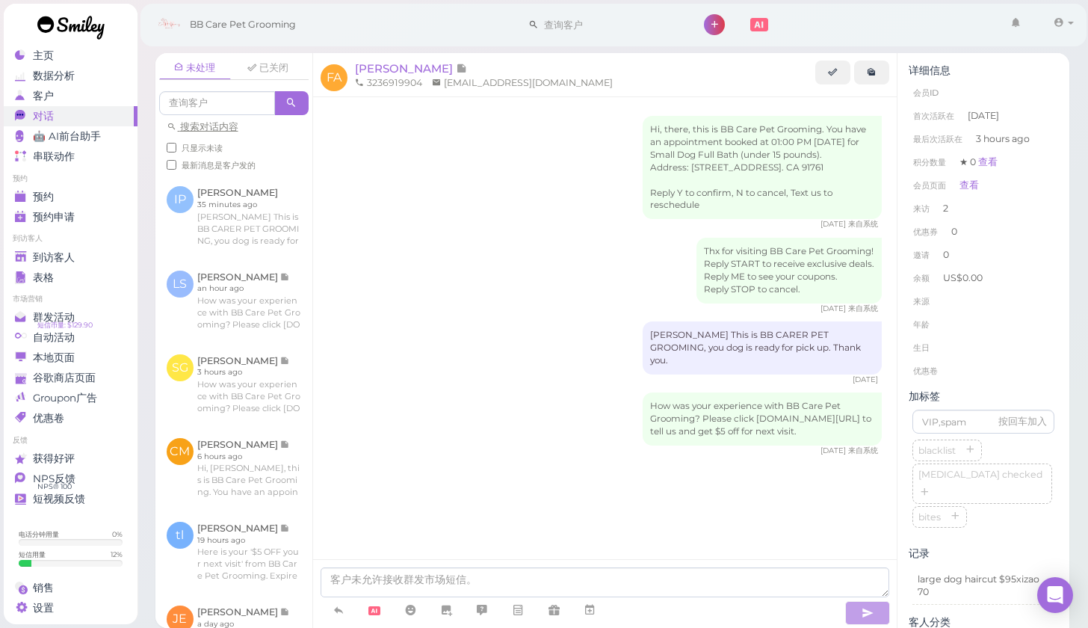
scroll to position [19, 0]
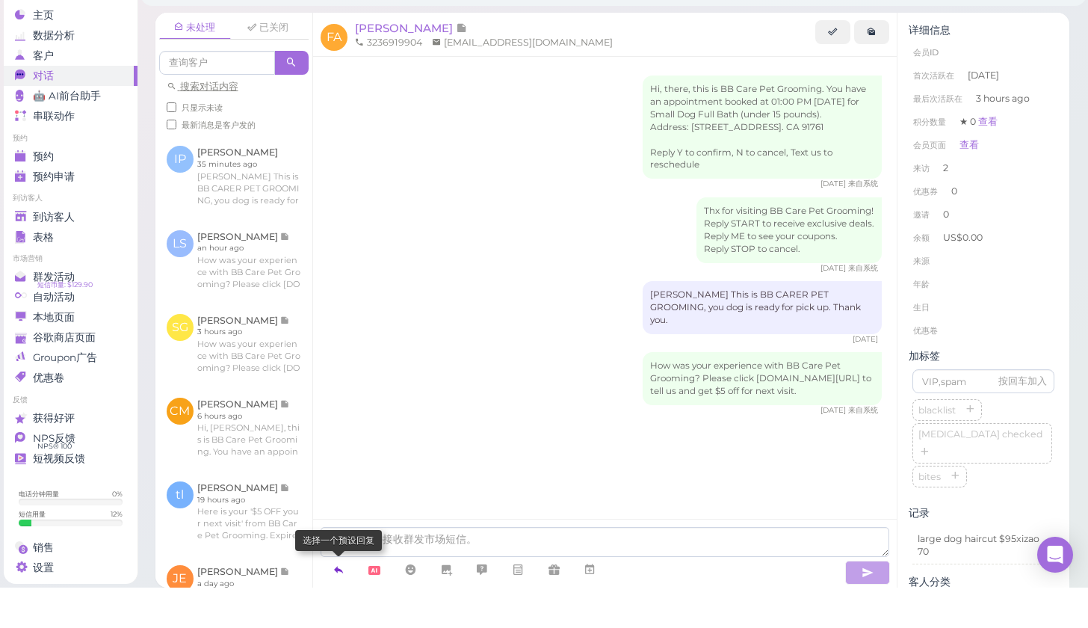
click at [342, 602] on icon at bounding box center [339, 609] width 12 height 15
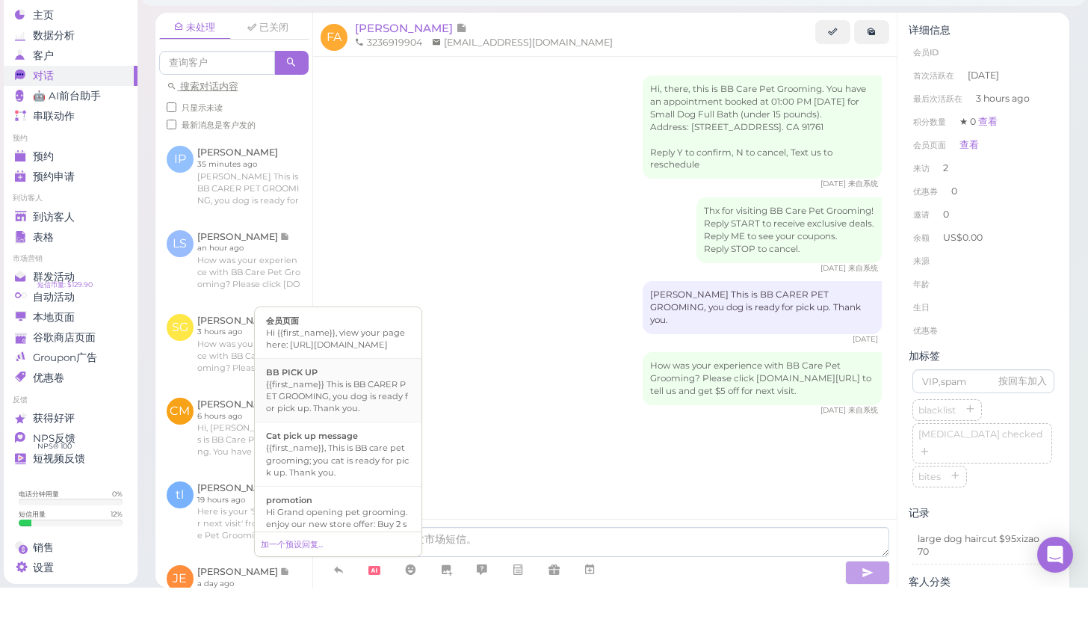
click at [389, 419] on div "{{first_name}} This is BB CARER PET GROOMING, you dog is ready for pick up. Tha…" at bounding box center [338, 437] width 144 height 36
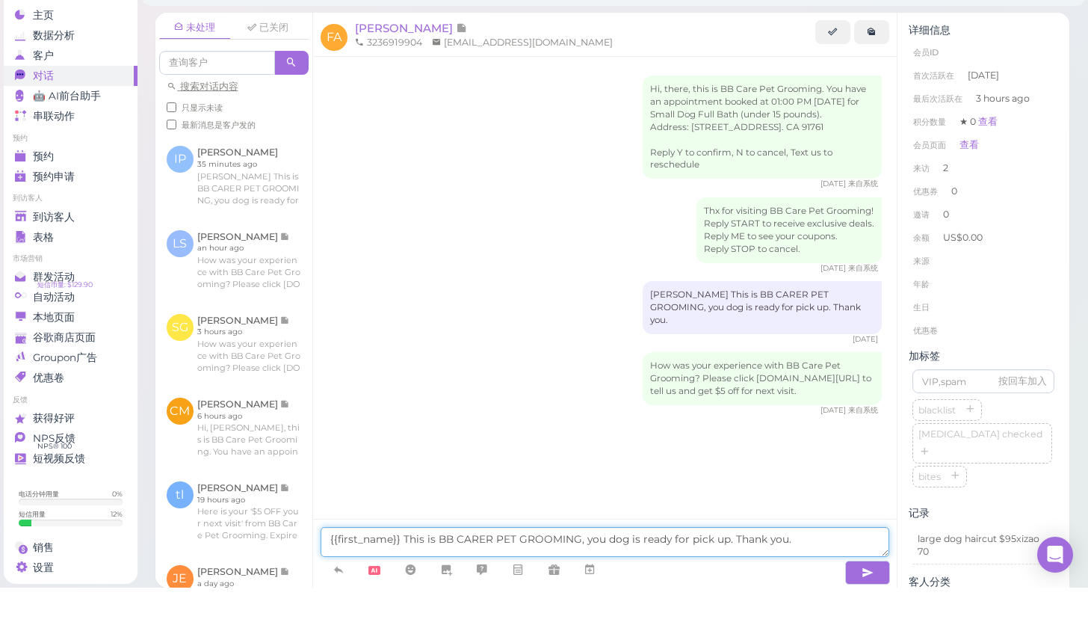
drag, startPoint x: 402, startPoint y: 525, endPoint x: 216, endPoint y: 591, distance: 197.4
click at [216, 591] on html "主页 数据分析 客户 对话 0" at bounding box center [544, 314] width 1088 height 628
click at [377, 567] on textarea "{{first_name}} This is BB CARER PET GROOMING, you dog is ready for pick up. Tha…" at bounding box center [606, 582] width 570 height 30
type textarea "This is BB CARER PET GROOMING, you dog is ready for pick up. Thank you."
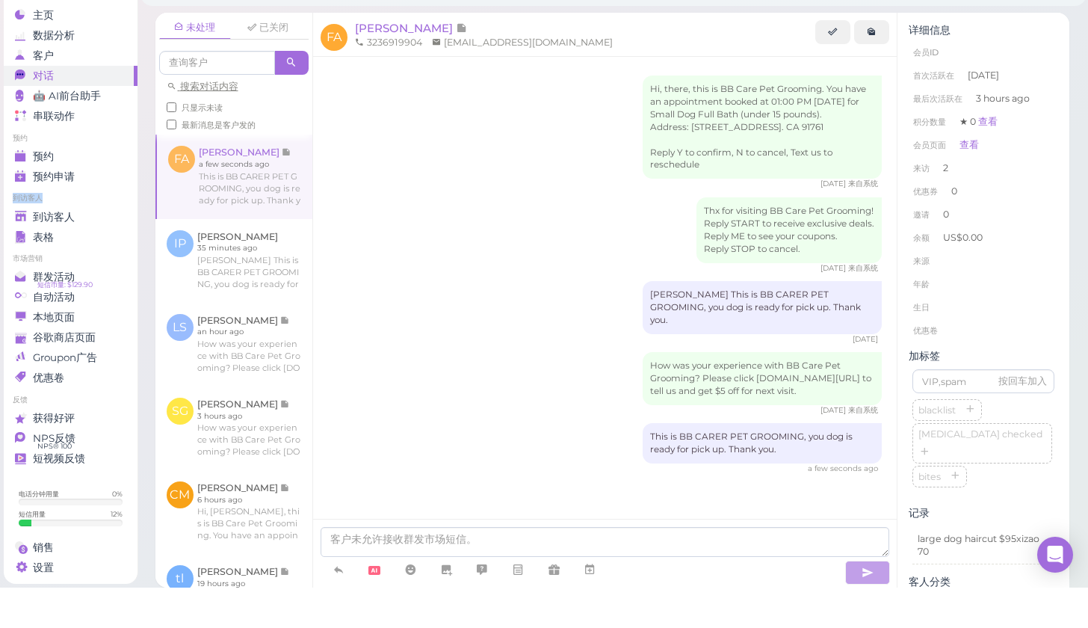
click at [68, 193] on div "主页 数据分析 客户 对话 0 🤖 AI前台助手" at bounding box center [71, 335] width 134 height 579
click at [68, 251] on span "到访客人" at bounding box center [54, 257] width 42 height 13
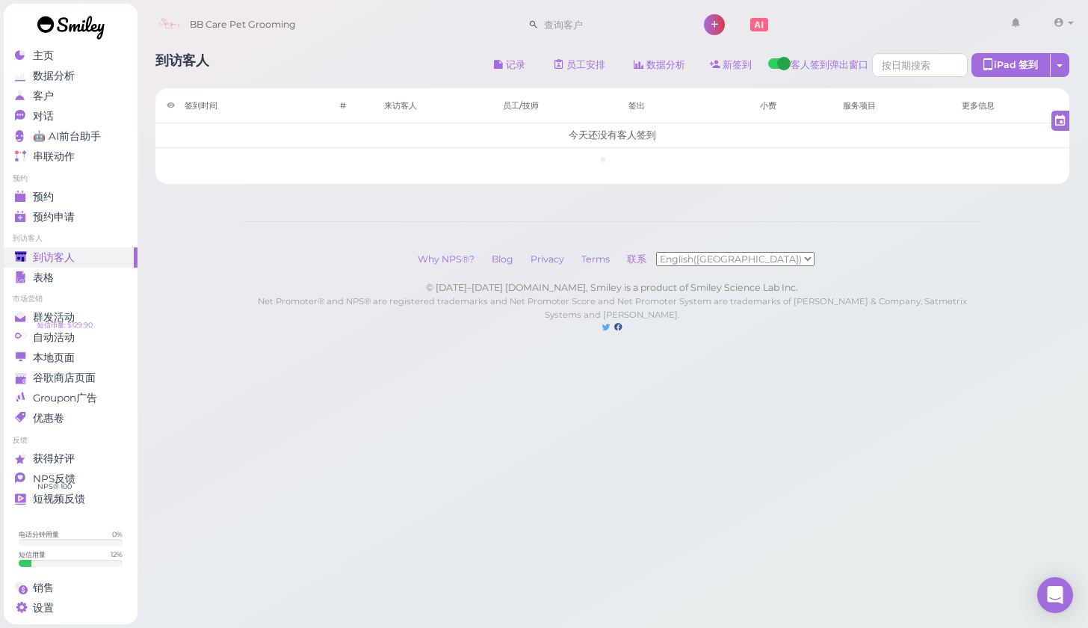
click at [513, 122] on th "员工/技师" at bounding box center [554, 105] width 125 height 35
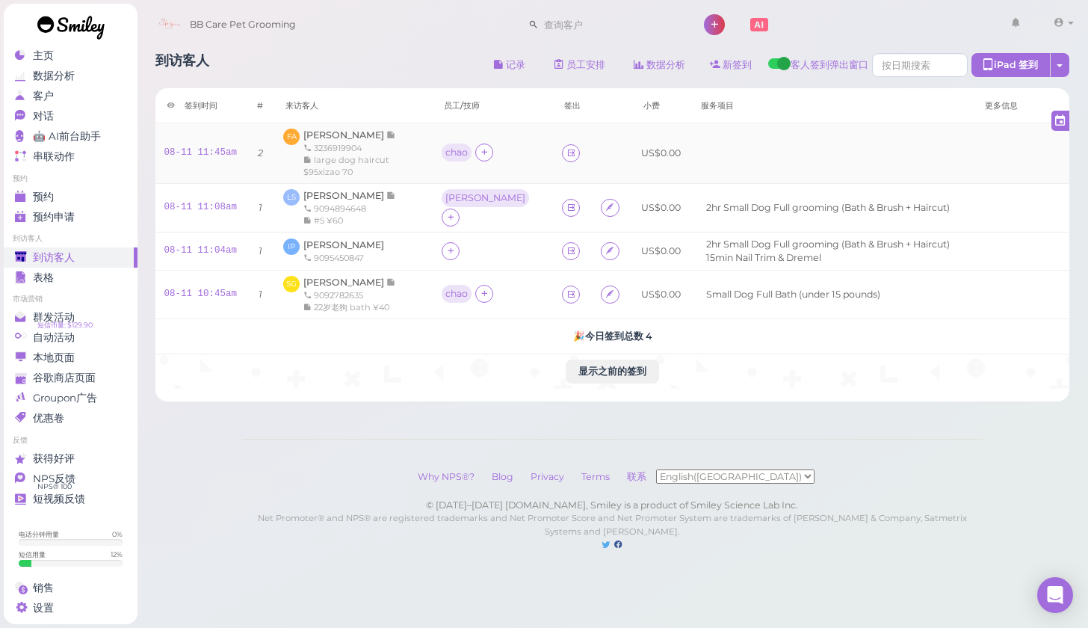
click at [553, 136] on td at bounding box center [572, 153] width 39 height 61
click at [377, 131] on span "[PERSON_NAME]" at bounding box center [344, 134] width 83 height 11
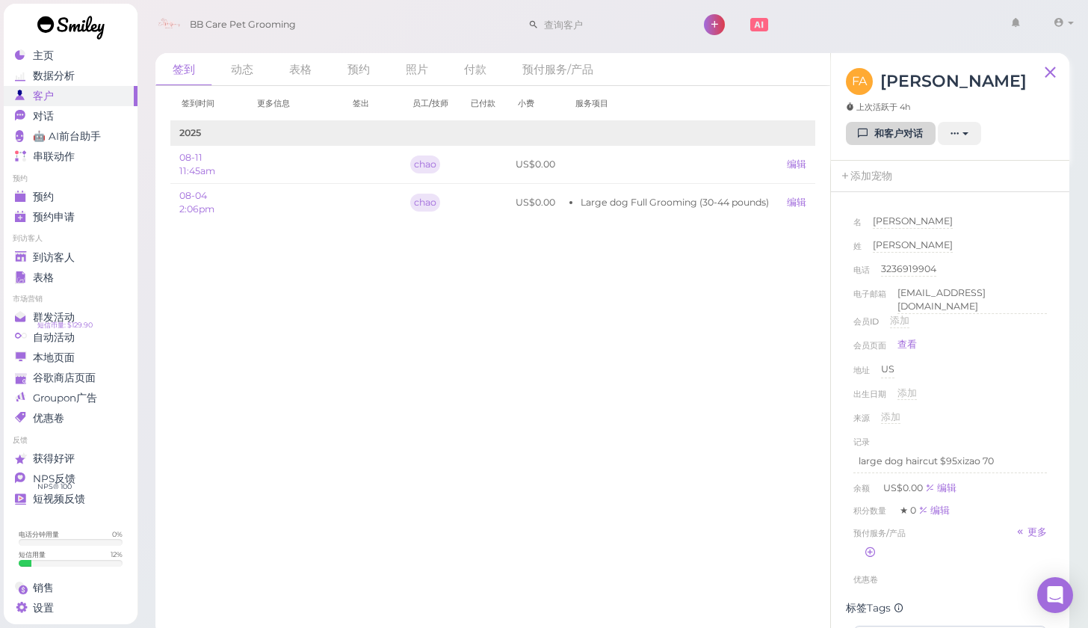
click at [887, 140] on link "和客户对话" at bounding box center [891, 134] width 90 height 24
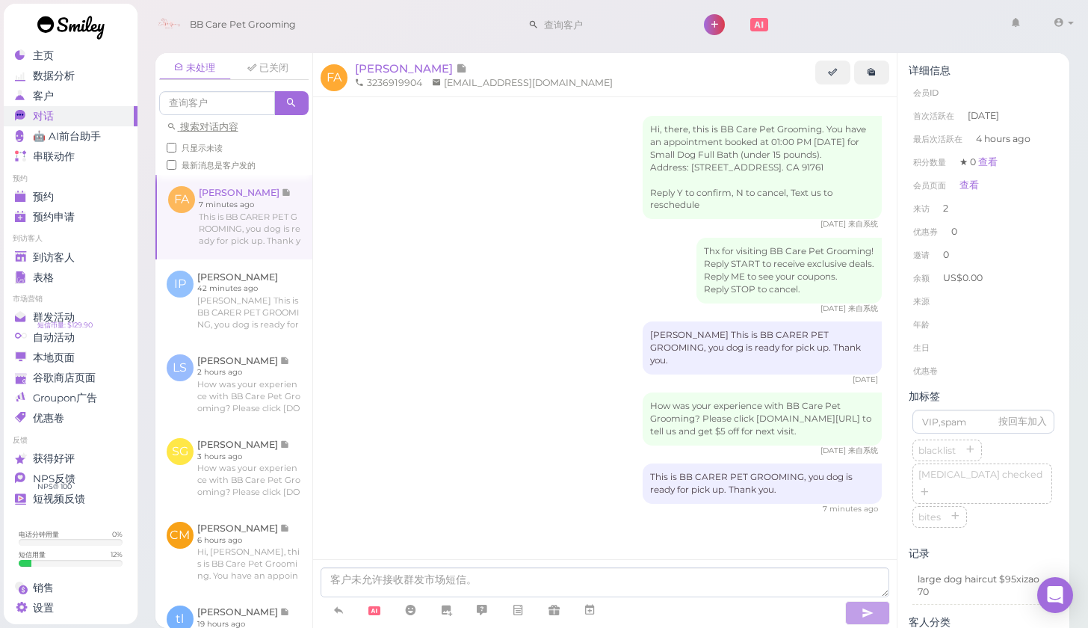
scroll to position [9, 0]
click at [76, 261] on div "到访客人" at bounding box center [69, 257] width 108 height 13
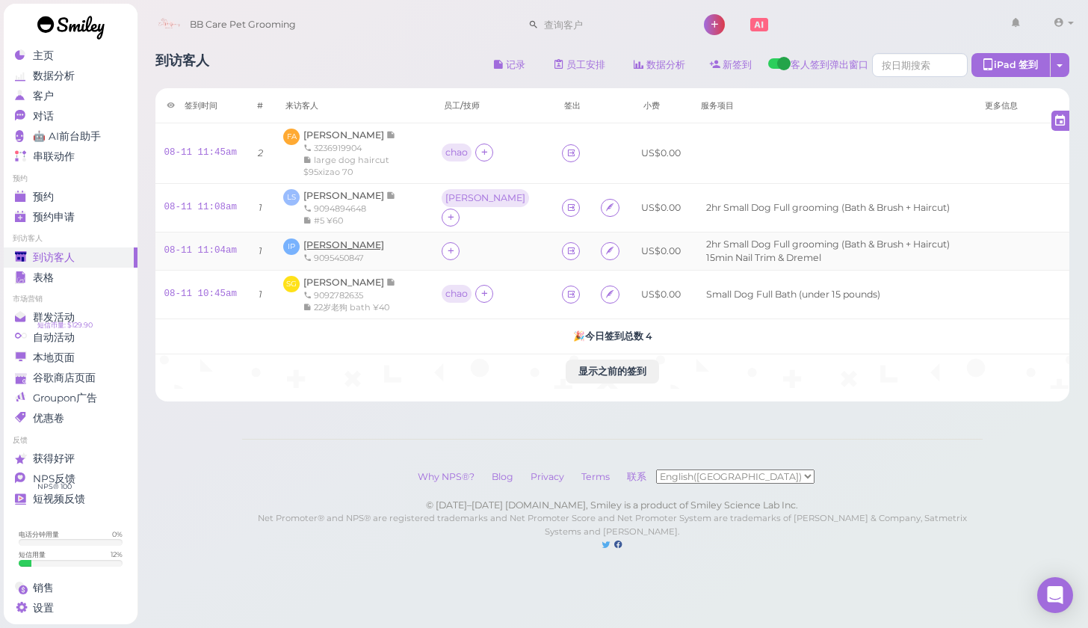
click at [342, 247] on span "[PERSON_NAME]" at bounding box center [343, 244] width 81 height 11
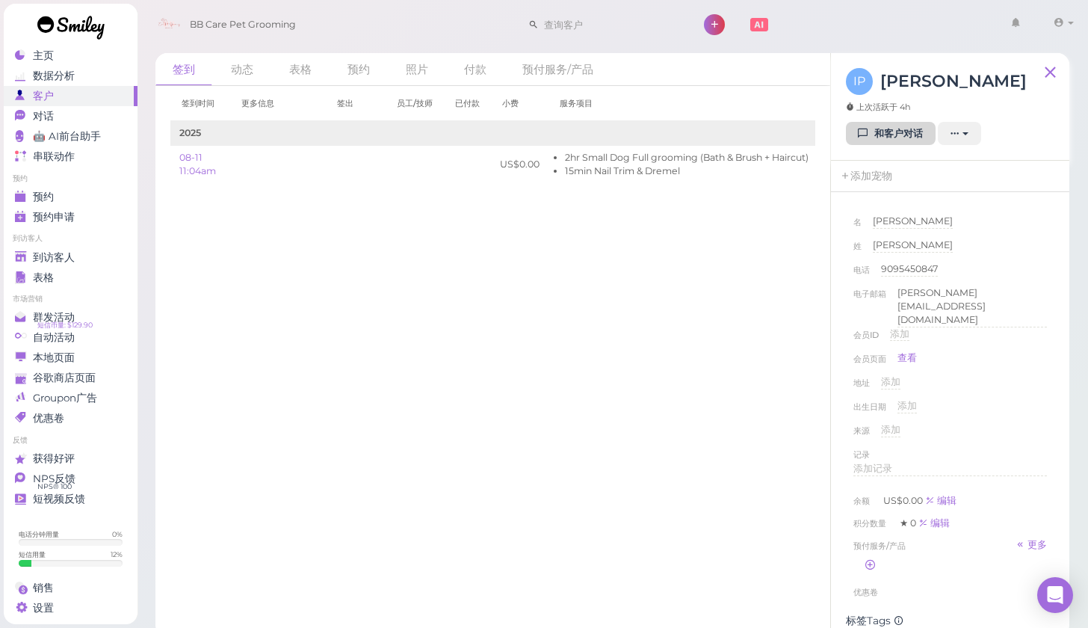
click at [872, 144] on link "和客户对话" at bounding box center [891, 134] width 90 height 24
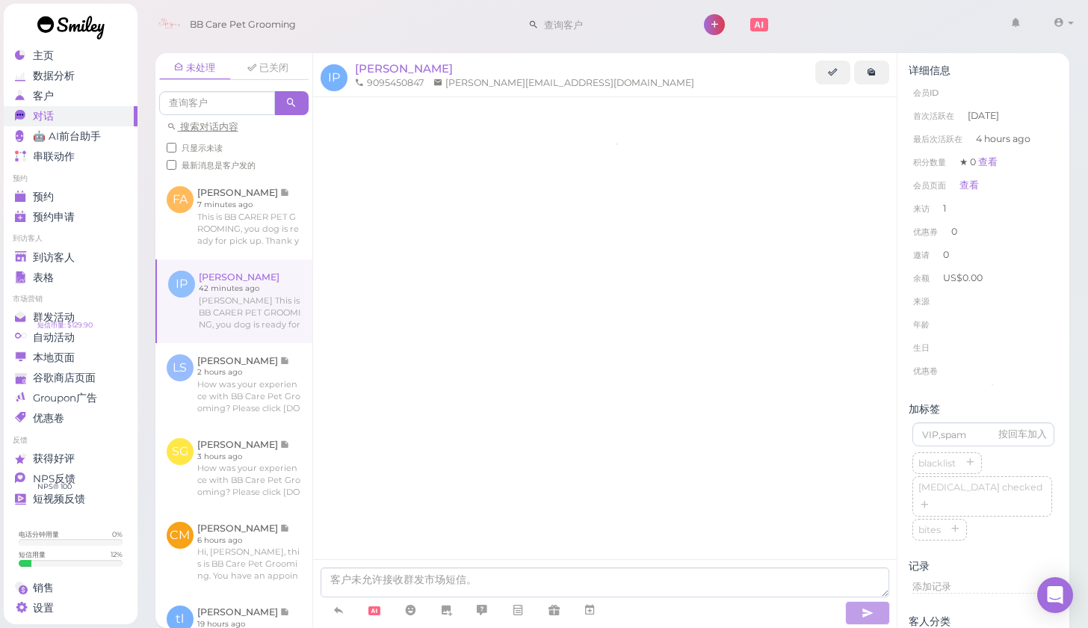
scroll to position [147, 0]
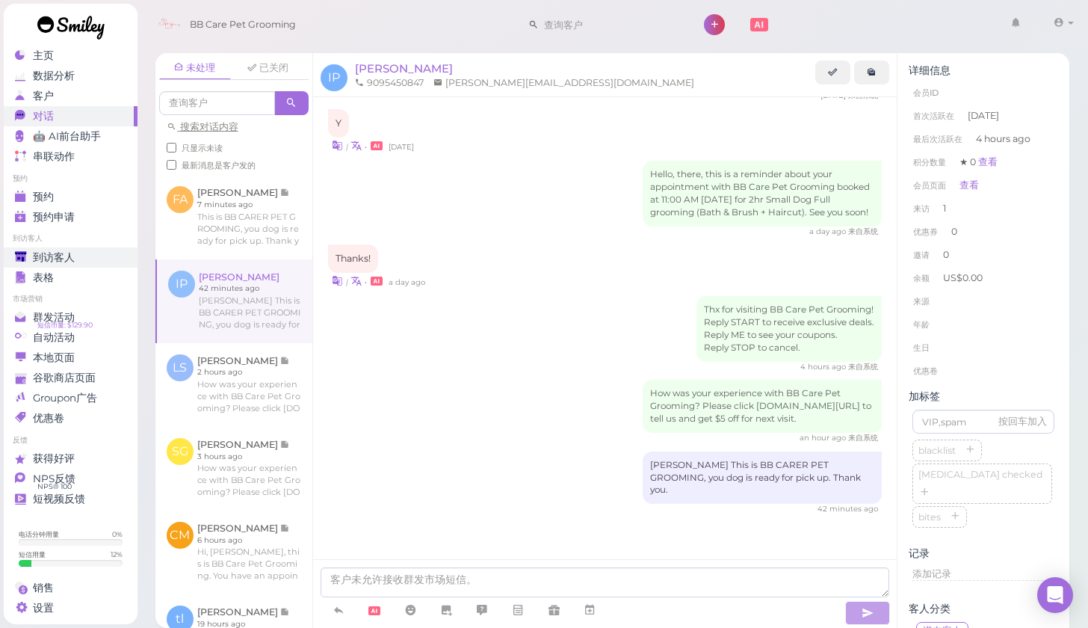
click at [65, 259] on span "到访客人" at bounding box center [54, 257] width 42 height 13
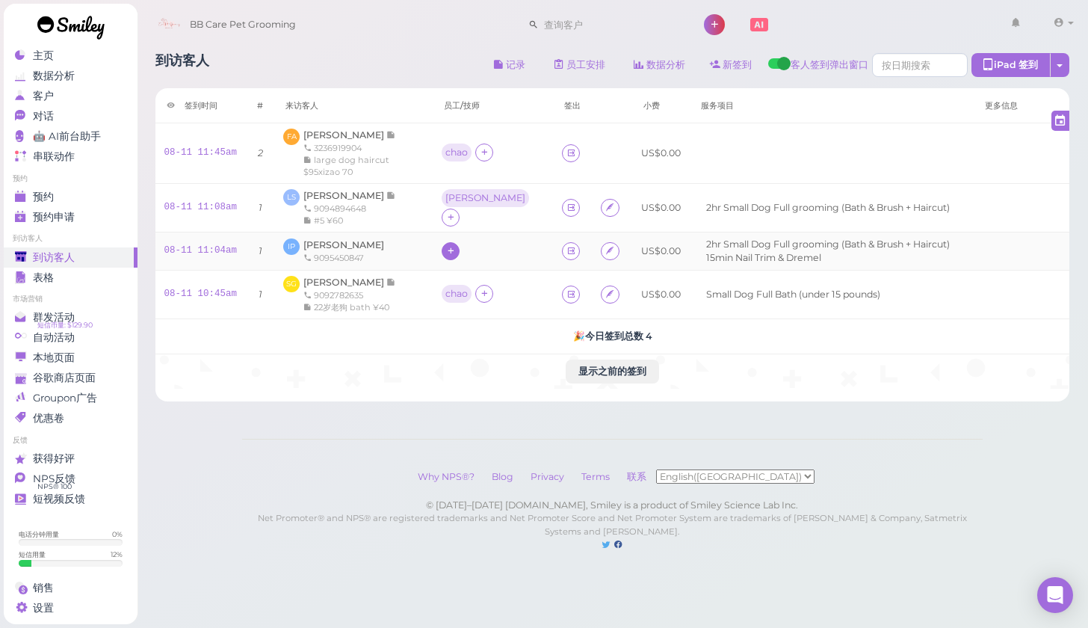
click at [449, 256] on icon at bounding box center [451, 250] width 10 height 11
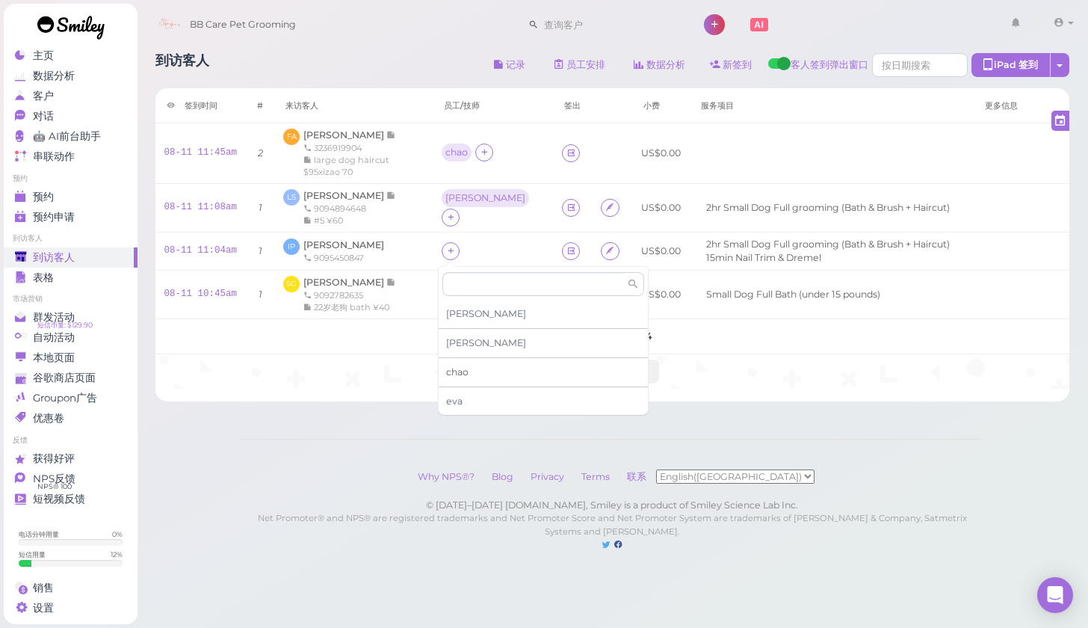
click at [490, 366] on div "chao" at bounding box center [543, 372] width 209 height 29
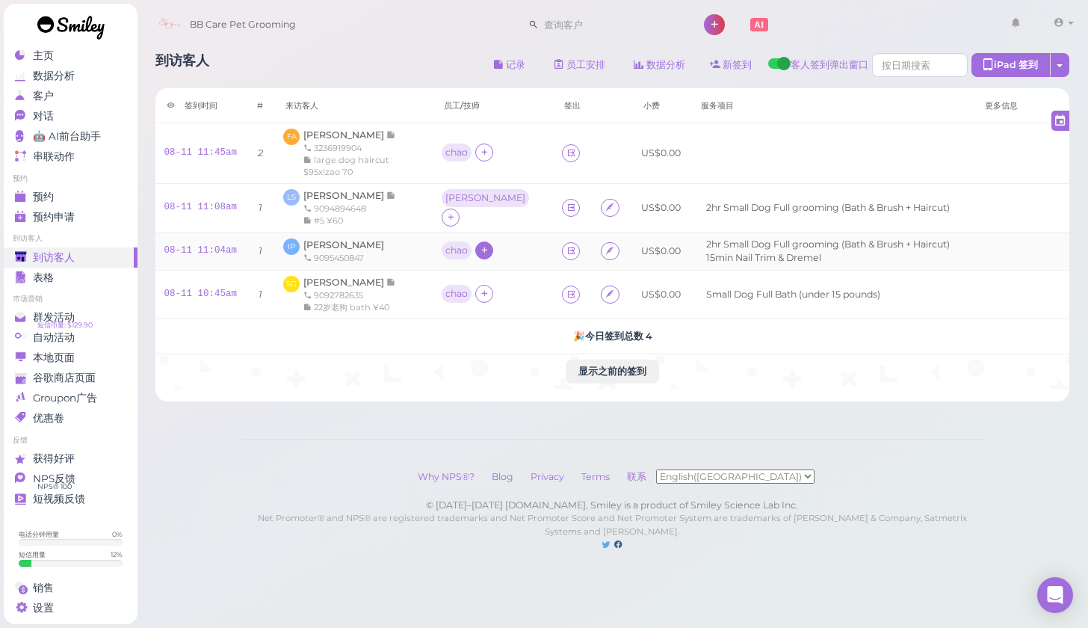
click at [480, 256] on icon at bounding box center [485, 249] width 10 height 11
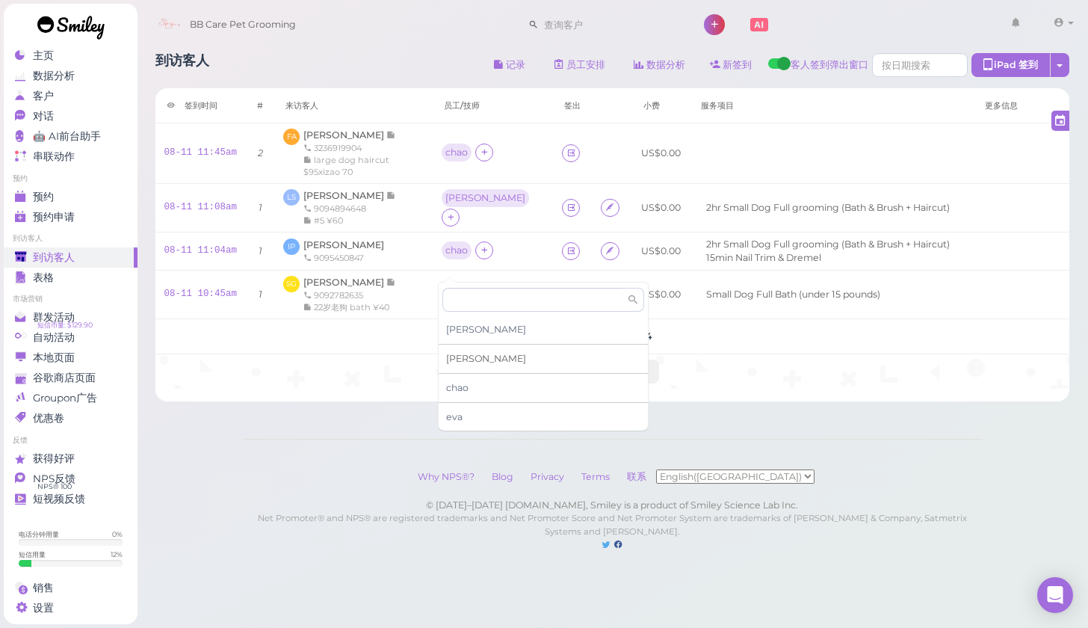
click at [472, 357] on div "Tina" at bounding box center [543, 359] width 209 height 29
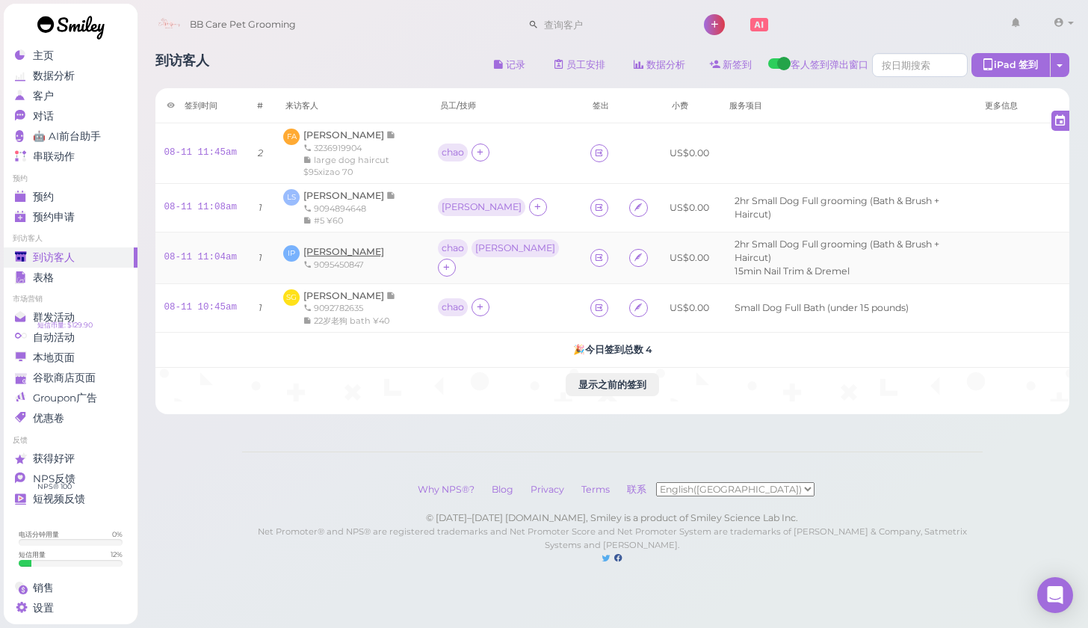
click at [352, 253] on span "[PERSON_NAME]" at bounding box center [343, 251] width 81 height 11
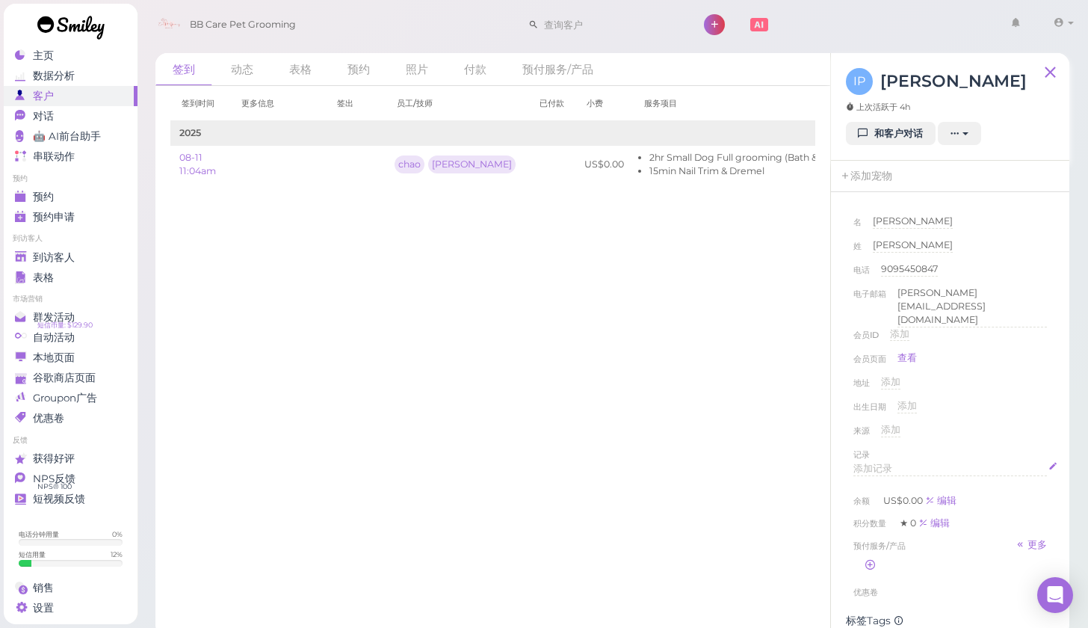
click at [895, 462] on div "添加记录" at bounding box center [951, 469] width 194 height 14
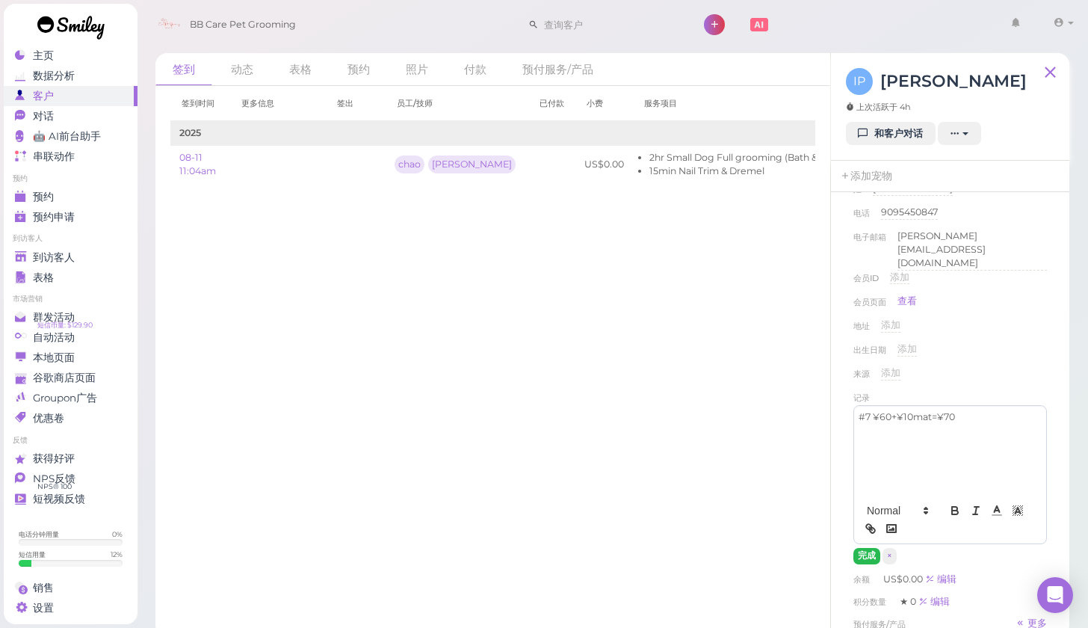
click at [876, 548] on button "完成" at bounding box center [867, 556] width 27 height 16
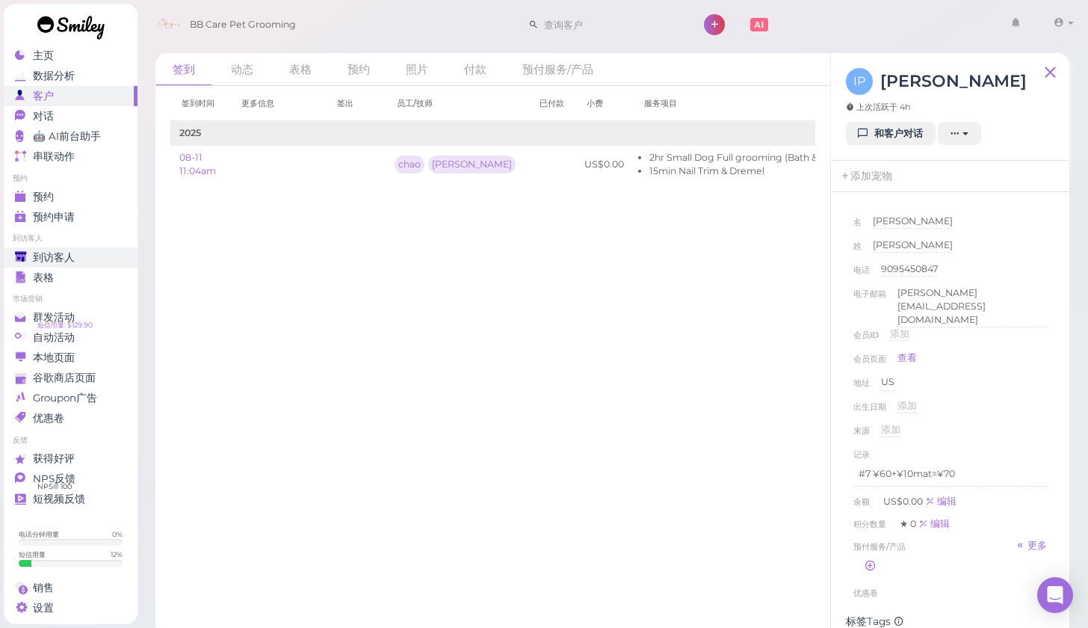
click at [81, 252] on div "到访客人" at bounding box center [69, 257] width 108 height 13
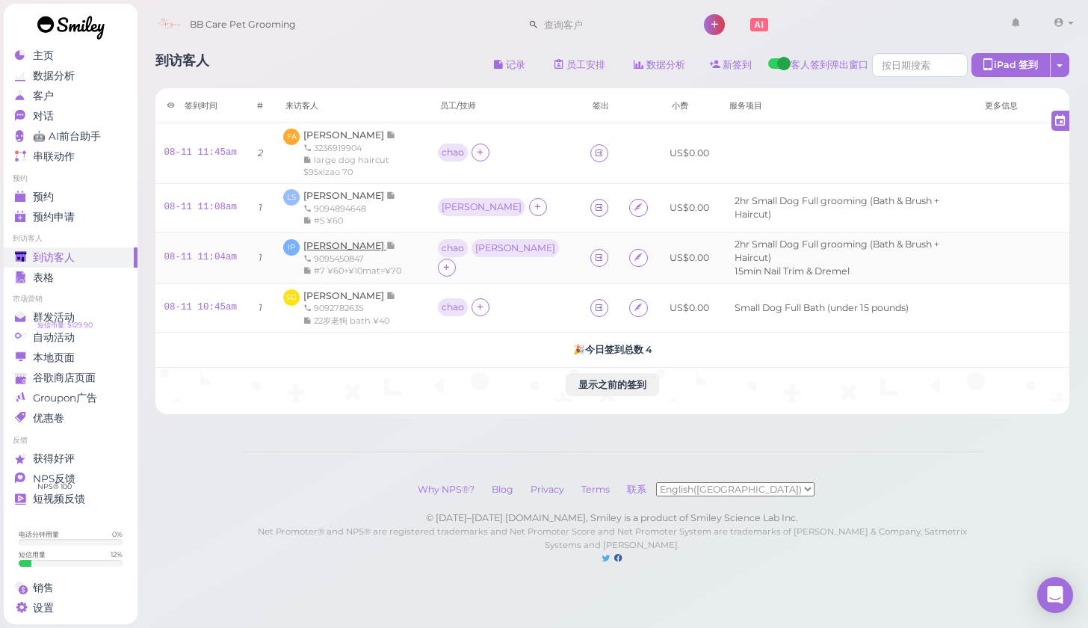
click at [363, 244] on span "[PERSON_NAME]" at bounding box center [344, 245] width 83 height 11
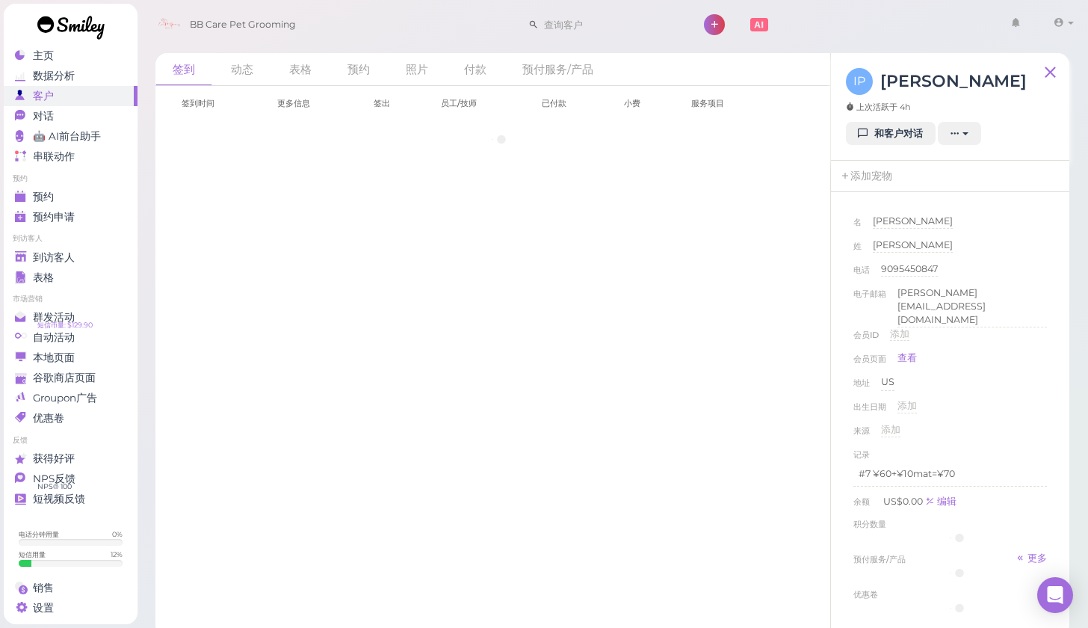
click at [363, 244] on div "签到时间 更多信息 签出 员工/技师 已付款 小费 服务项目" at bounding box center [493, 357] width 676 height 542
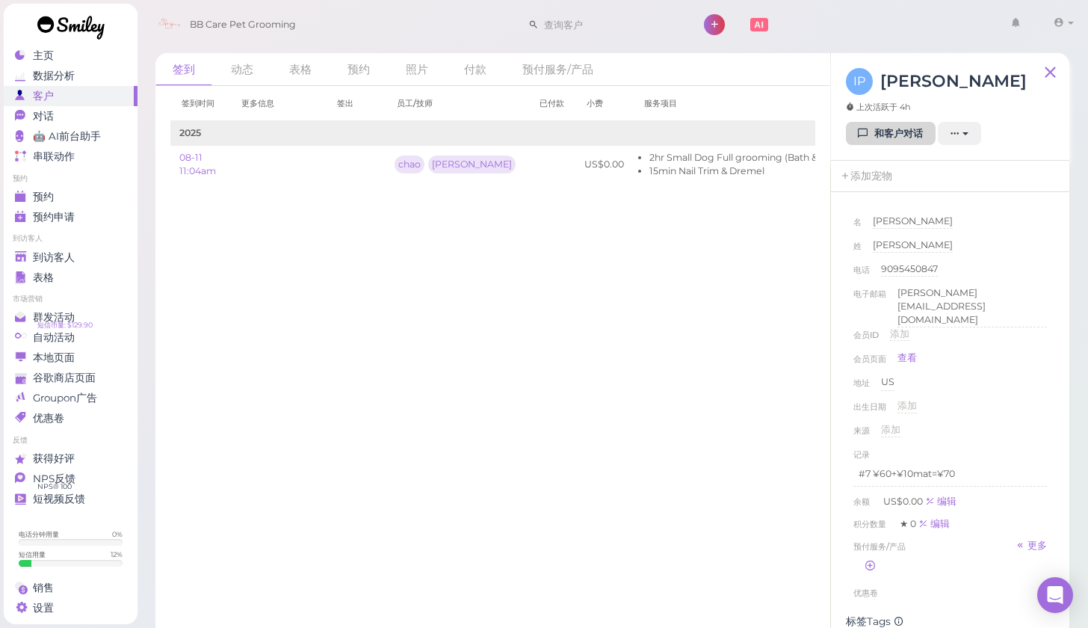
click at [911, 129] on link "和客户对话" at bounding box center [891, 134] width 90 height 24
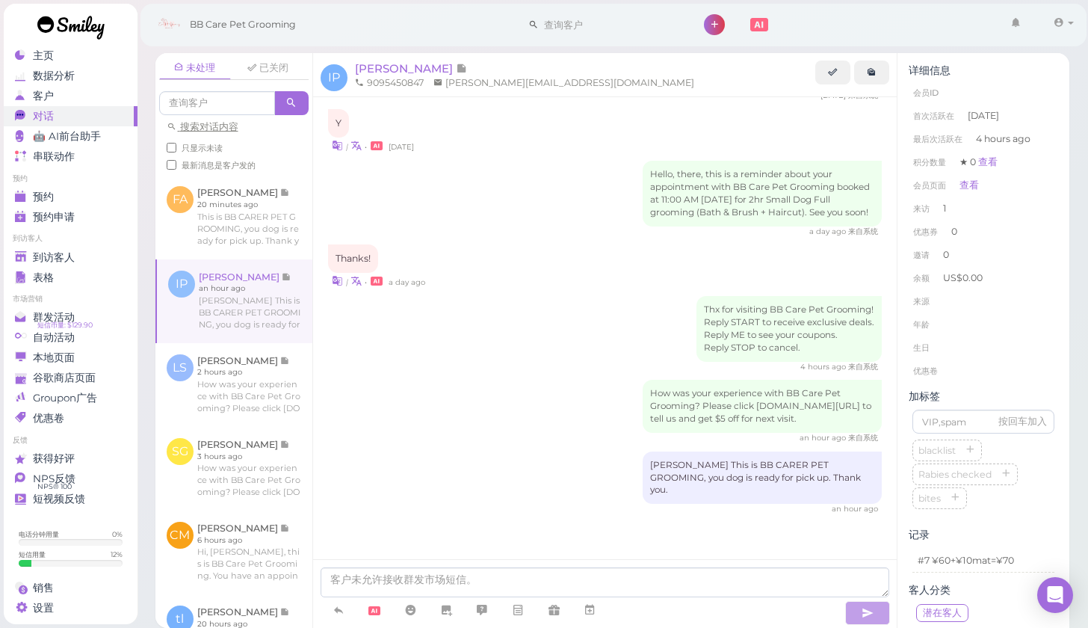
scroll to position [10, 0]
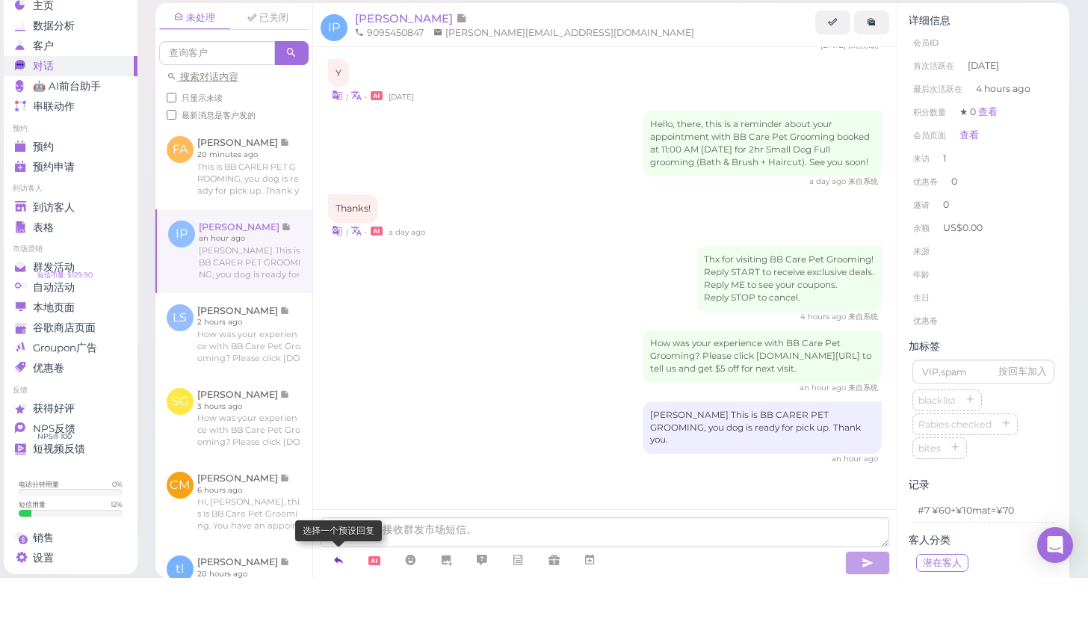
click at [337, 602] on icon at bounding box center [339, 609] width 12 height 15
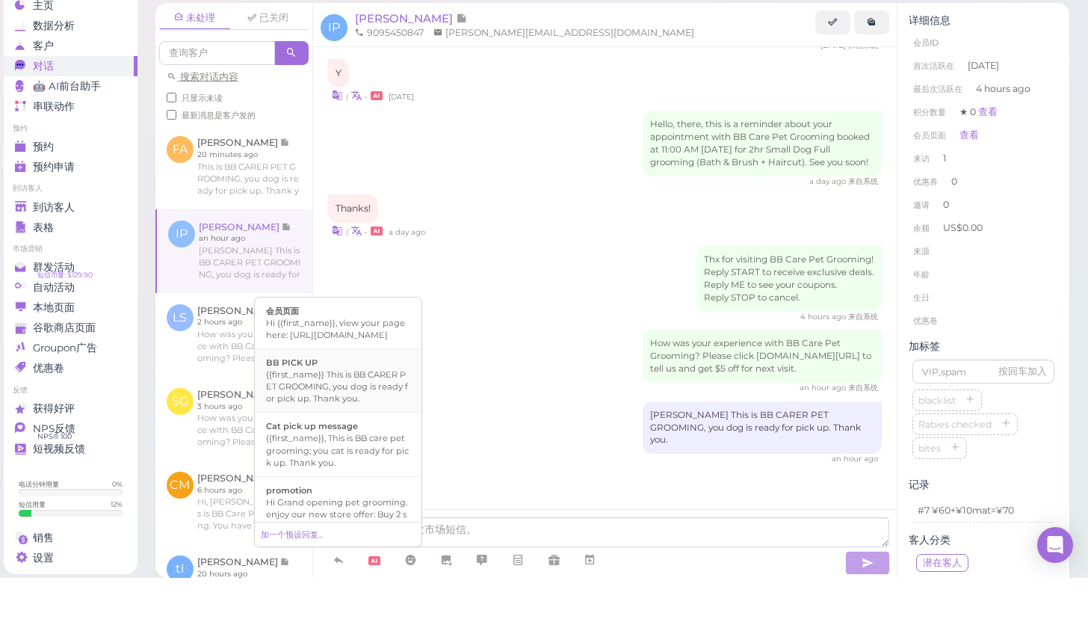
click at [389, 419] on div "{{first_name}} This is BB CARER PET GROOMING, you dog is ready for pick up. Tha…" at bounding box center [338, 437] width 144 height 36
type textarea "{{first_name}} This is BB CARER PET GROOMING, you dog is ready for pick up. Tha…"
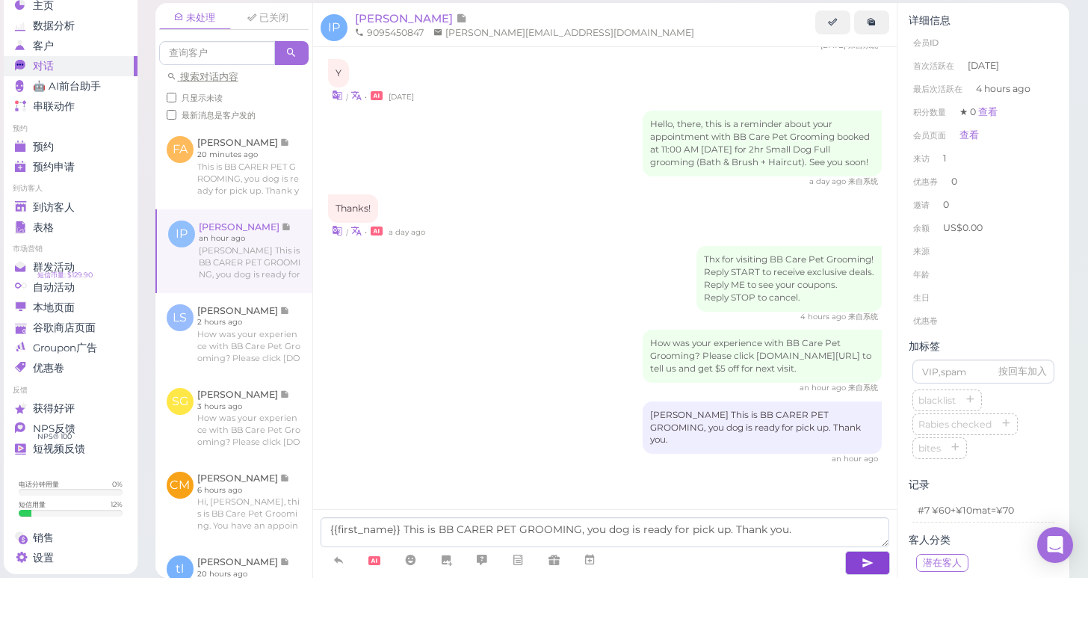
click at [869, 605] on icon "button" at bounding box center [868, 612] width 12 height 15
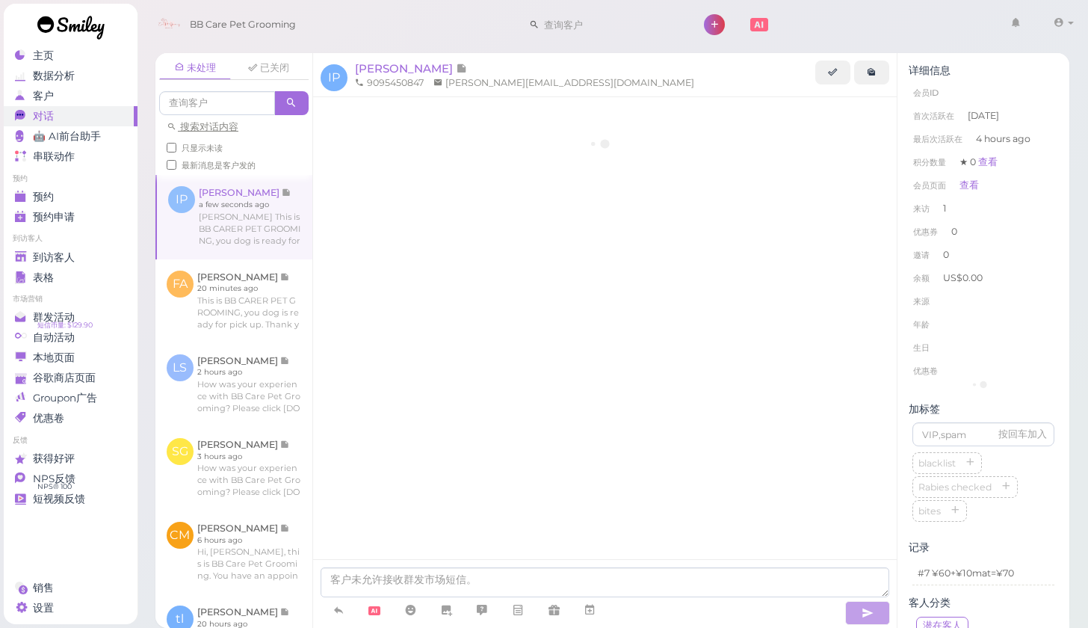
scroll to position [203, 0]
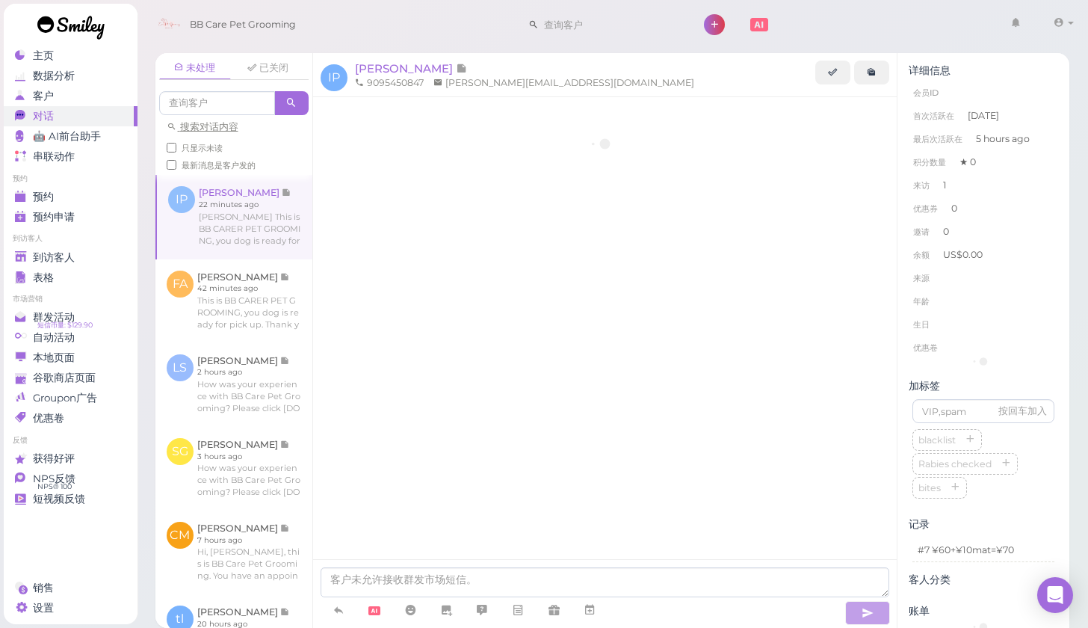
scroll to position [203, 0]
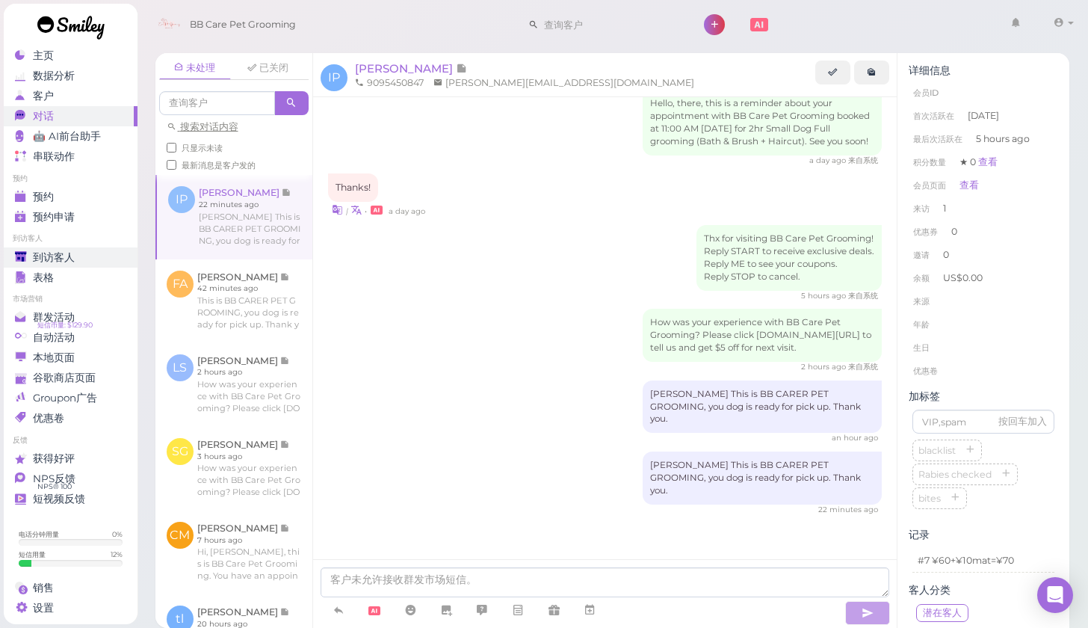
click at [85, 251] on div "到访客人" at bounding box center [69, 257] width 108 height 13
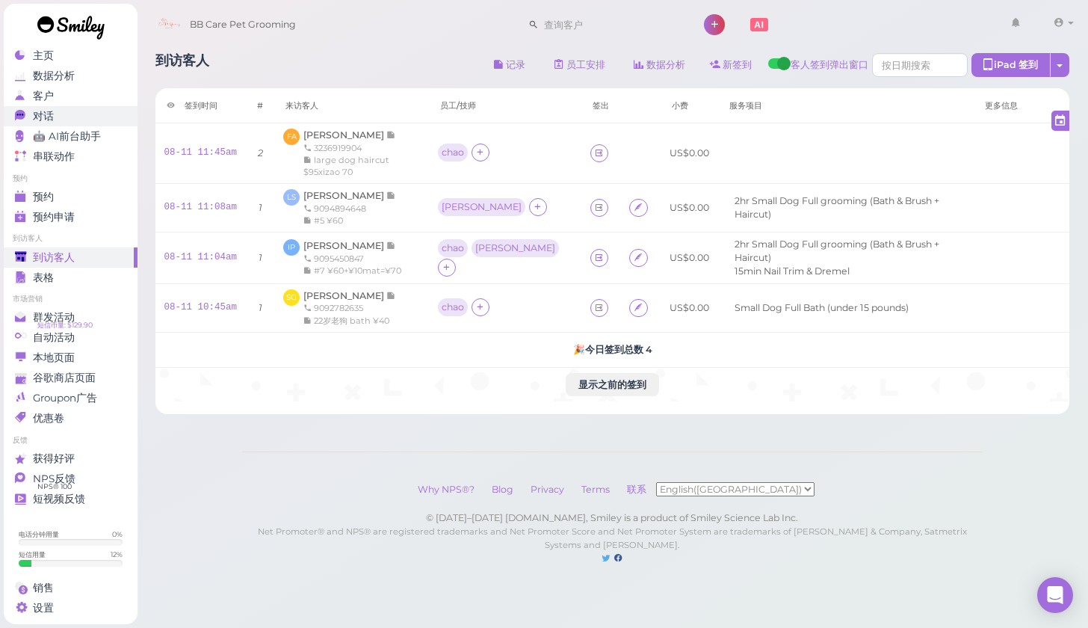
click at [61, 114] on div "对话" at bounding box center [69, 116] width 108 height 13
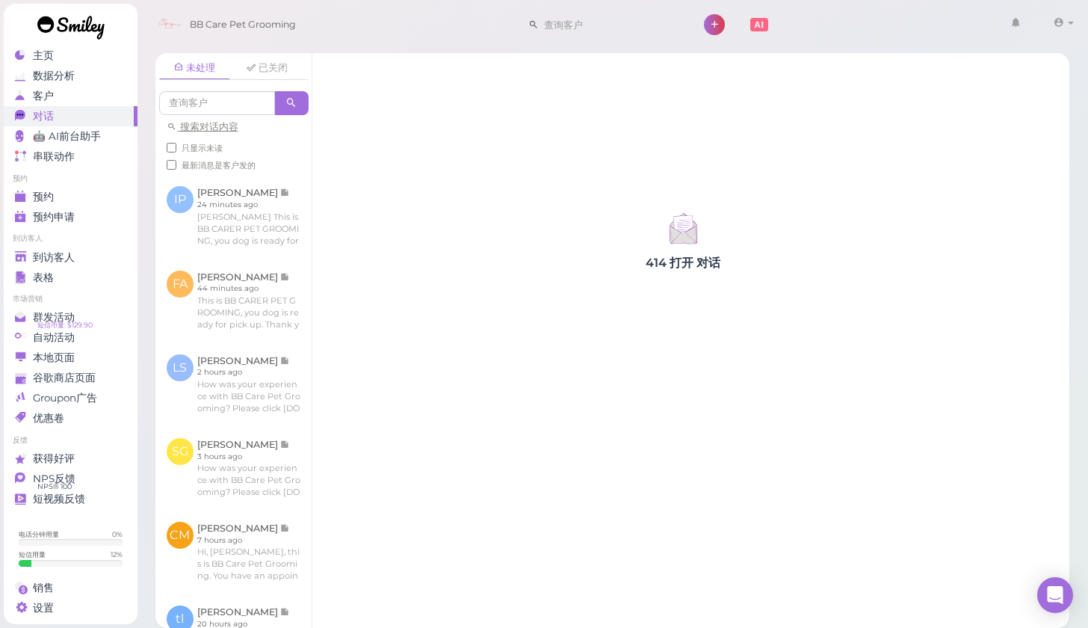
click at [488, 471] on div "414 打开 对话" at bounding box center [683, 340] width 743 height 575
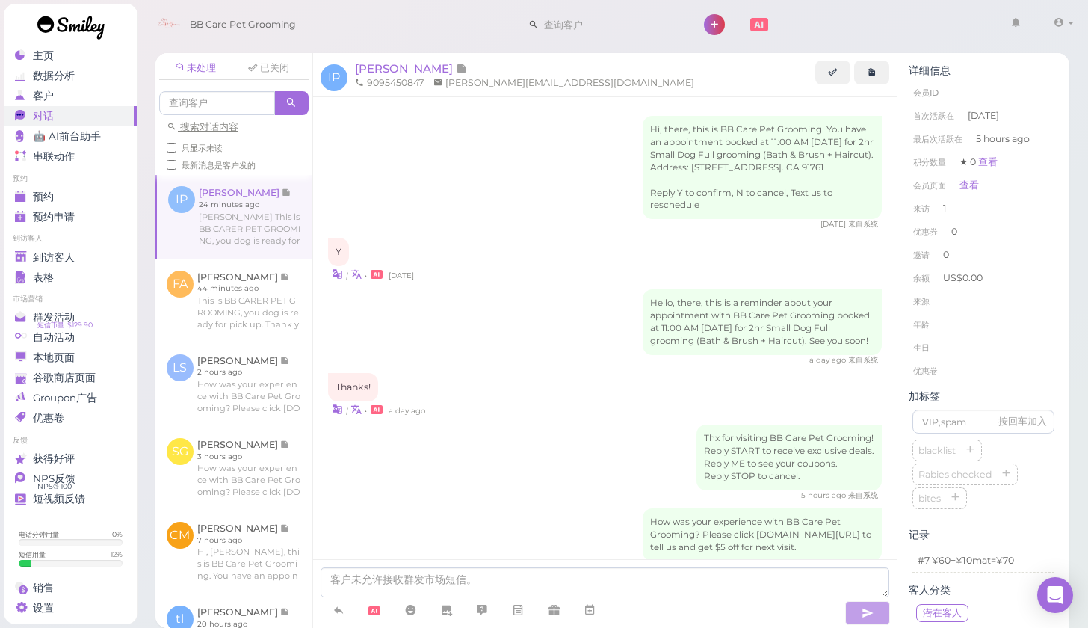
scroll to position [203, 0]
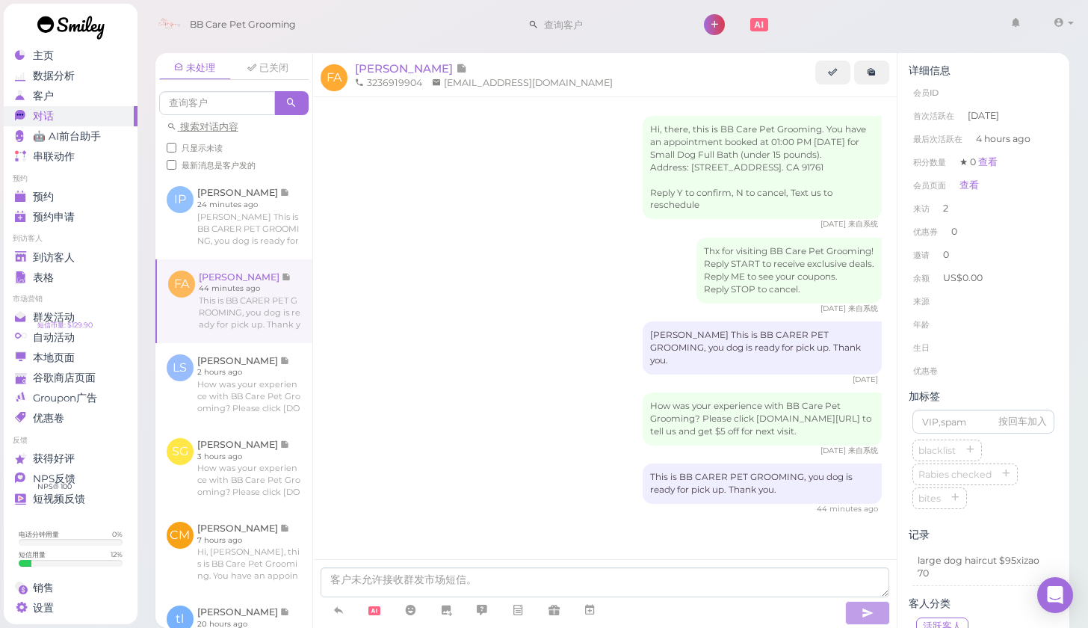
scroll to position [9, 0]
